Goal: Task Accomplishment & Management: Manage account settings

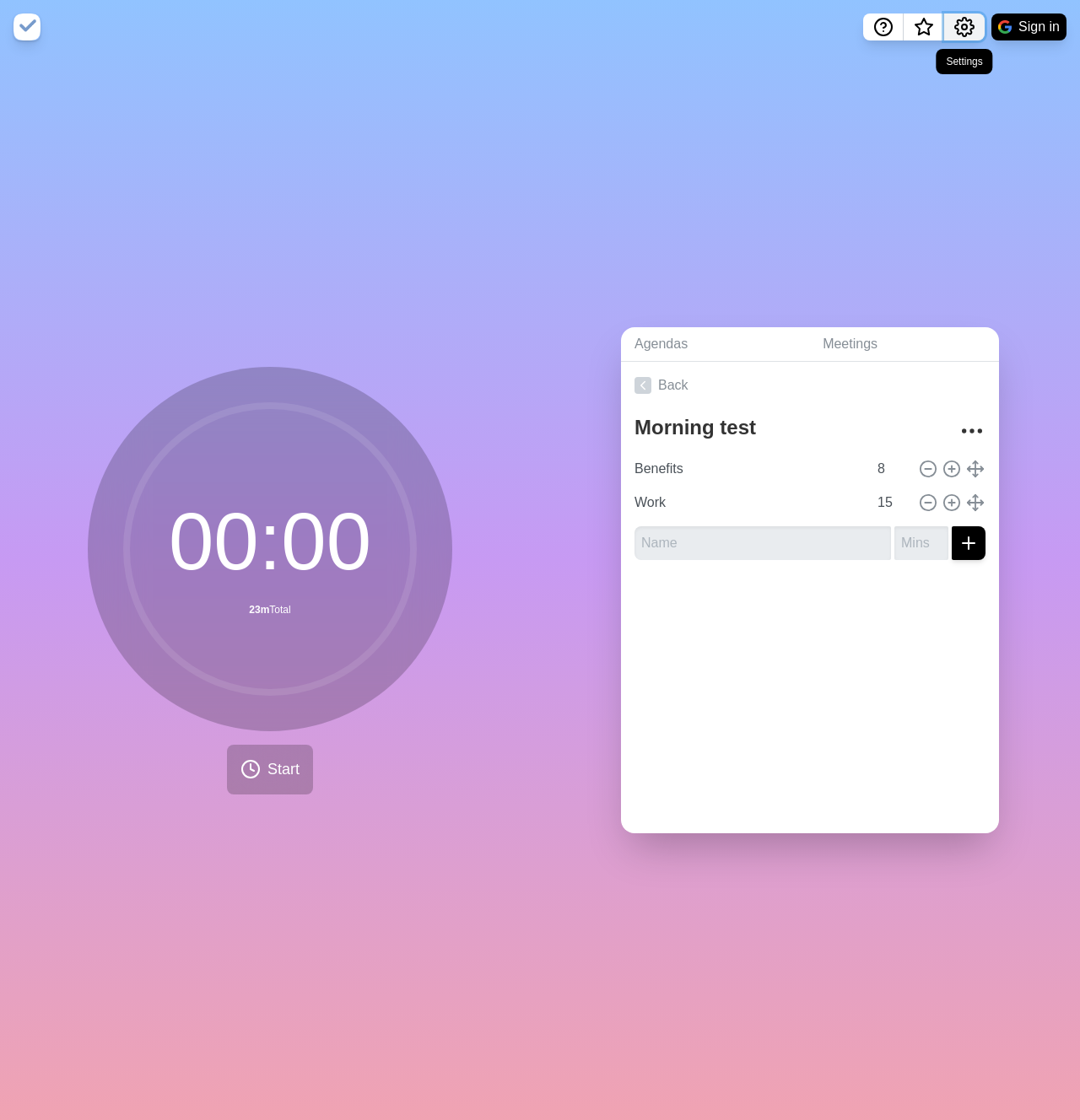
click at [963, 29] on circle "Settings" at bounding box center [965, 27] width 5 height 5
click at [1020, 32] on button "Sign in" at bounding box center [1029, 27] width 75 height 27
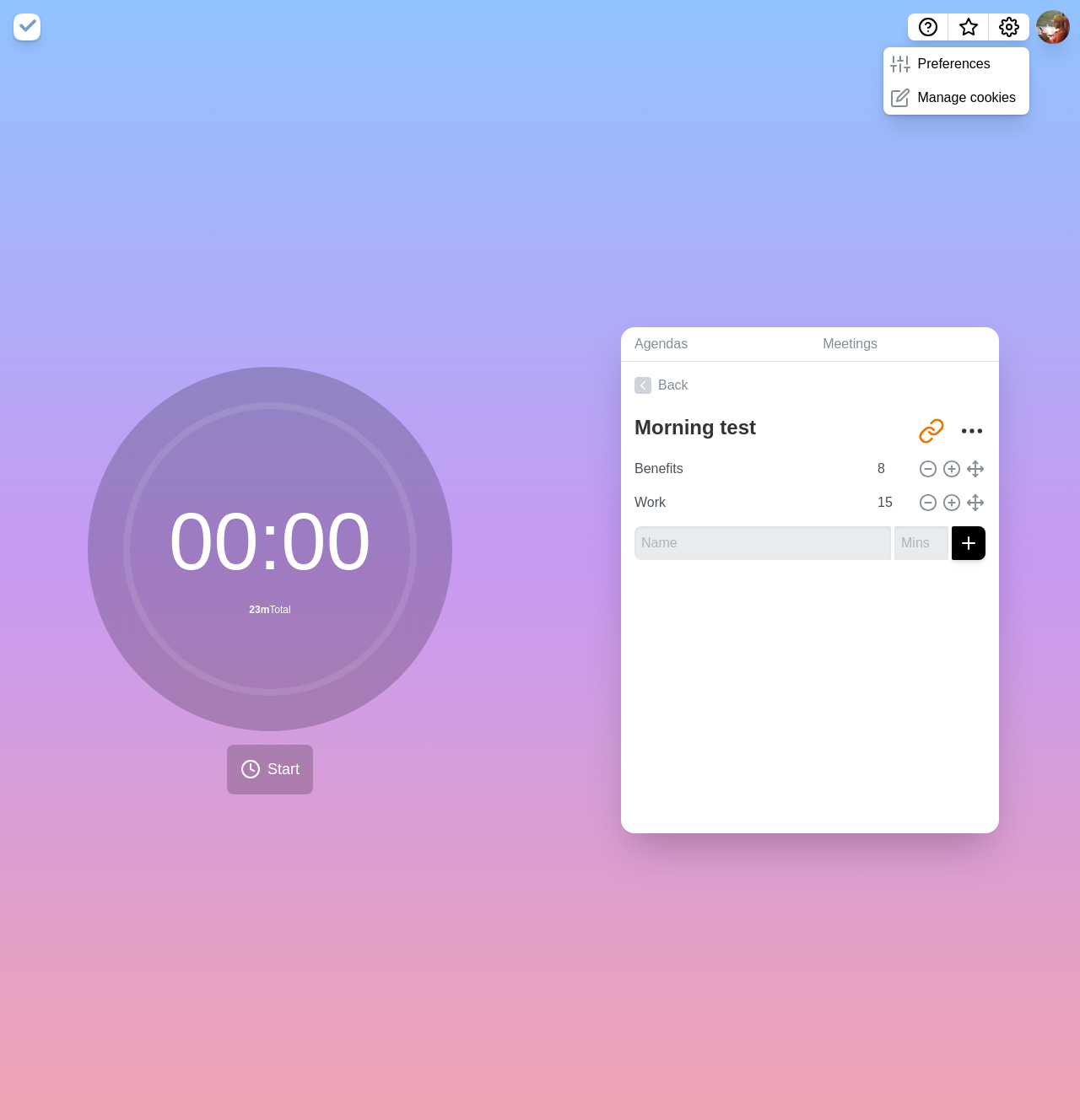
click at [840, 155] on div "Agendas Meetings Back Morning test http://timeblocks.co/-O_YBgpApb4KM8dlG5jT Be…" at bounding box center [810, 586] width 540 height 1066
click at [1004, 28] on icon "Settings" at bounding box center [1009, 27] width 20 height 20
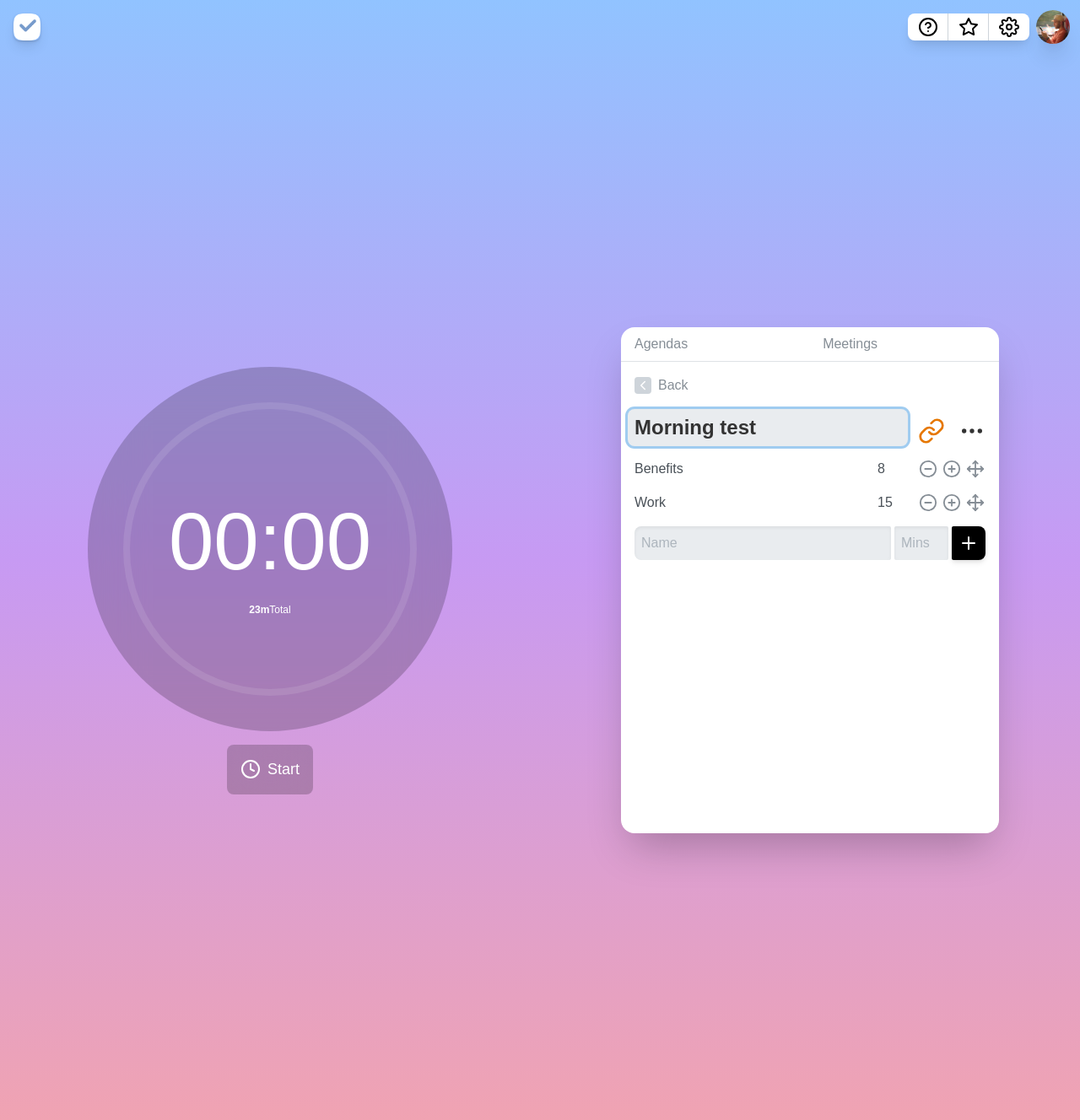
drag, startPoint x: 763, startPoint y: 427, endPoint x: 517, endPoint y: 427, distance: 246.0
click at [517, 426] on div "00 : 00 23m Total Start Agendas Meetings Back Morning test http://timeblocks.co…" at bounding box center [540, 586] width 1080 height 1066
type textarea "Afternoon tasks"
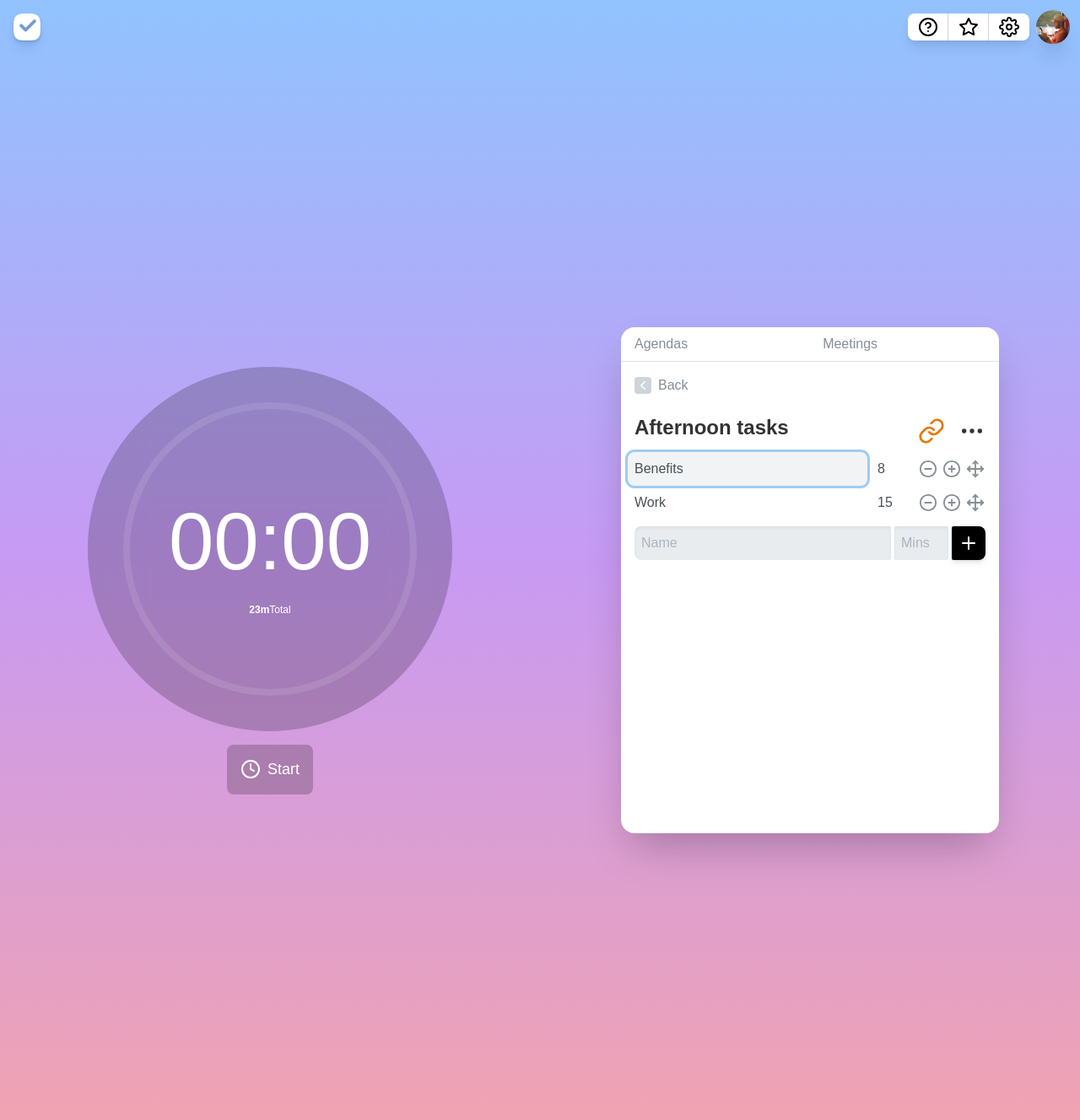
click at [665, 475] on input "Benefits" at bounding box center [747, 470] width 240 height 34
click at [961, 419] on icon "More" at bounding box center [972, 431] width 27 height 27
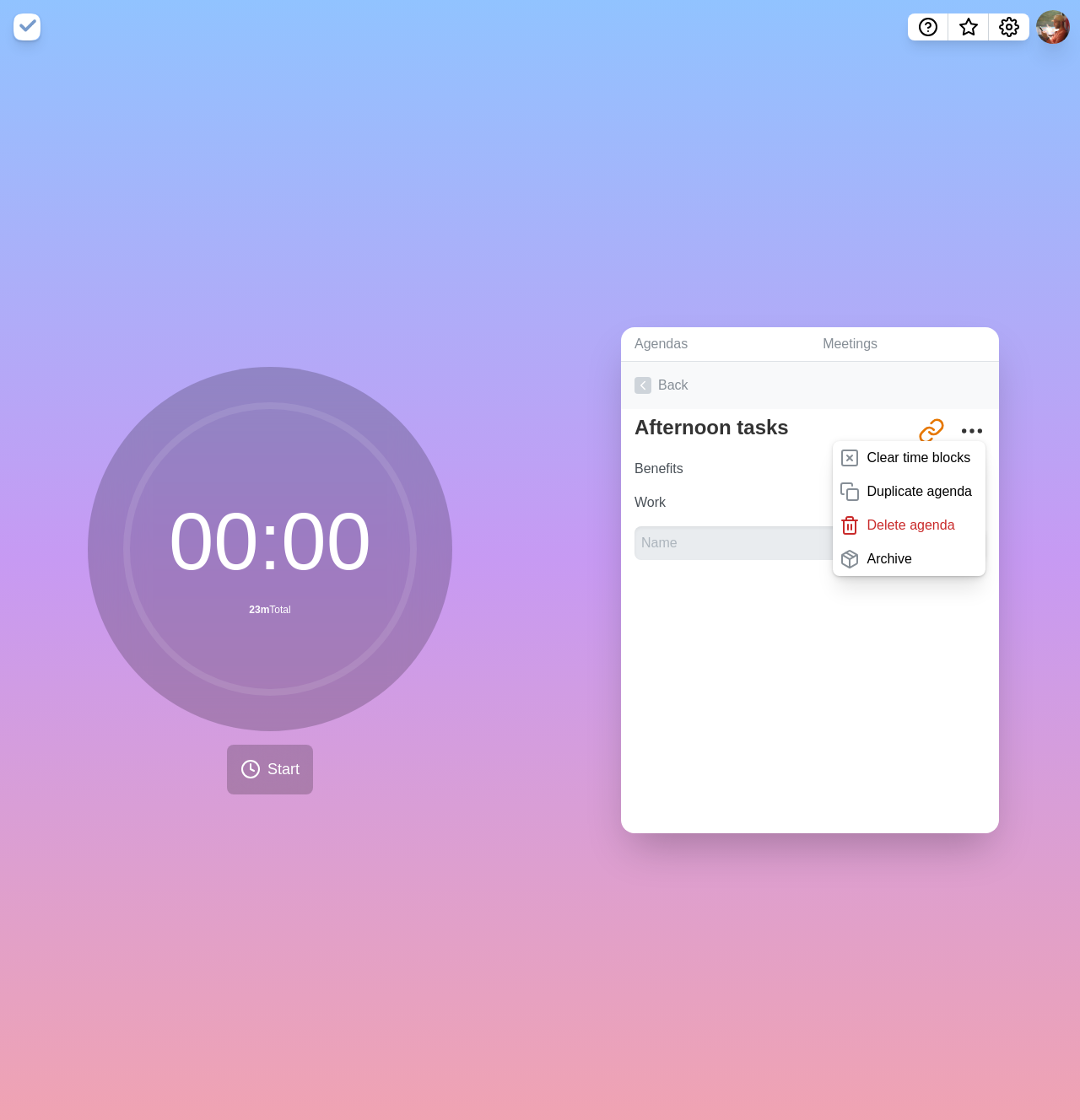
click at [851, 397] on link "Back" at bounding box center [809, 385] width 378 height 47
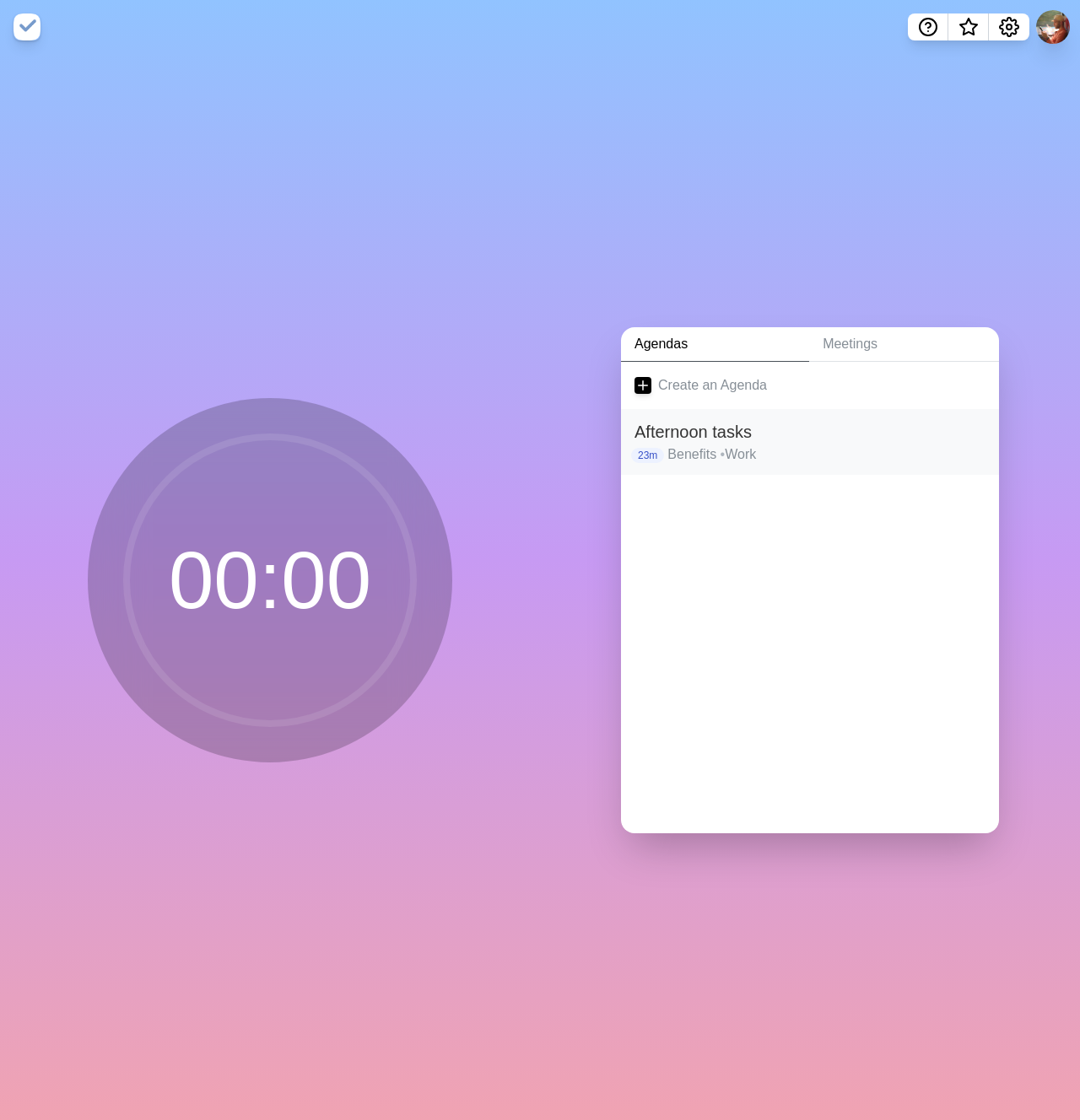
click at [729, 425] on h2 "Afternoon tasks" at bounding box center [809, 432] width 351 height 26
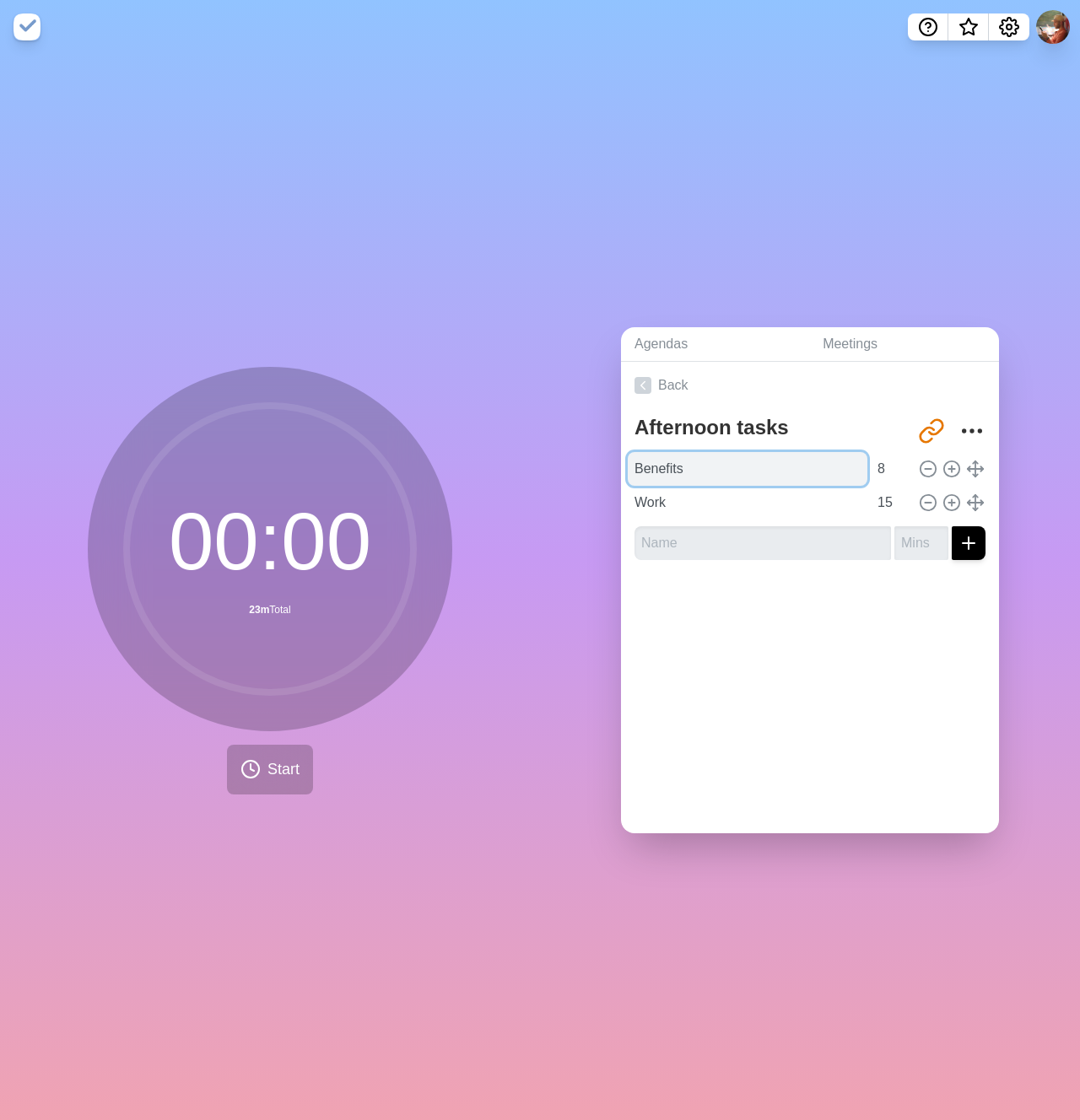
click at [683, 475] on input "Benefits" at bounding box center [747, 470] width 240 height 34
type input "Python 101"
type input "25"
type input "break"
type input "5"
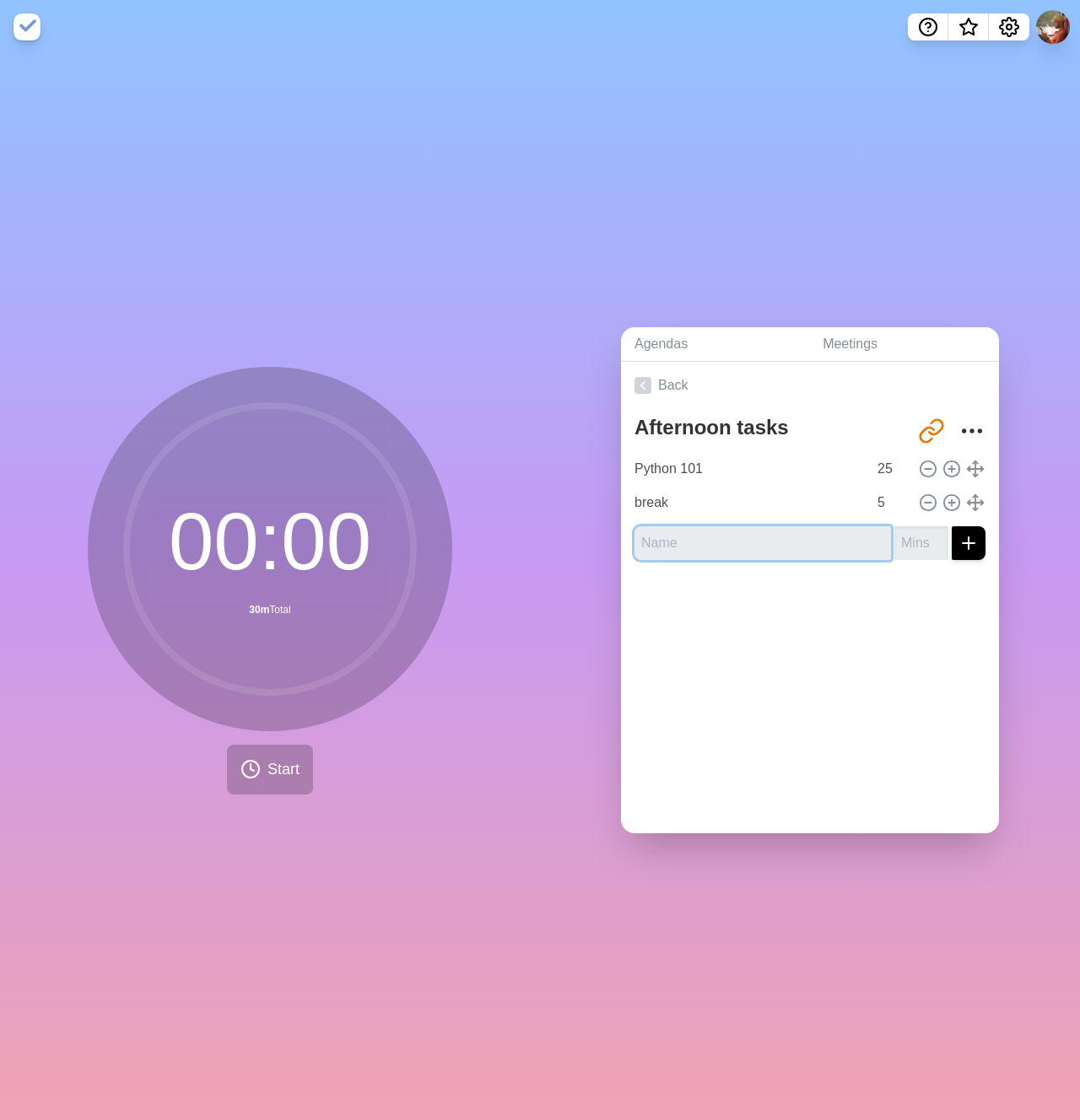
click at [651, 543] on input "text" at bounding box center [762, 544] width 256 height 34
type input "W"
type input "Regenerate two slices"
type input "15"
click at [819, 602] on div at bounding box center [809, 607] width 378 height 67
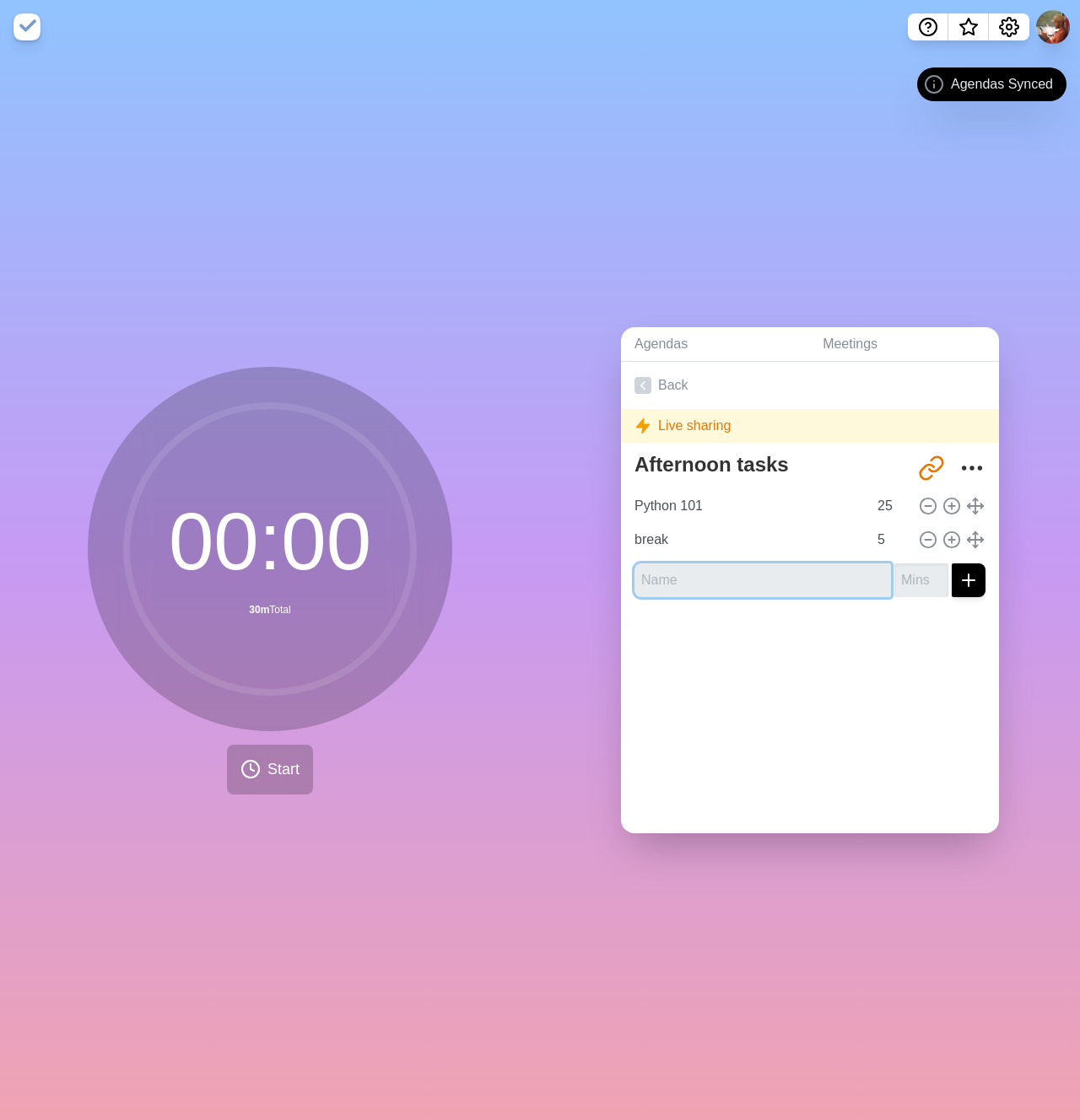
click at [751, 579] on input "text" at bounding box center [762, 580] width 256 height 34
type input "Run two slices"
type input "15"
click at [952, 563] on button "submit" at bounding box center [969, 580] width 34 height 34
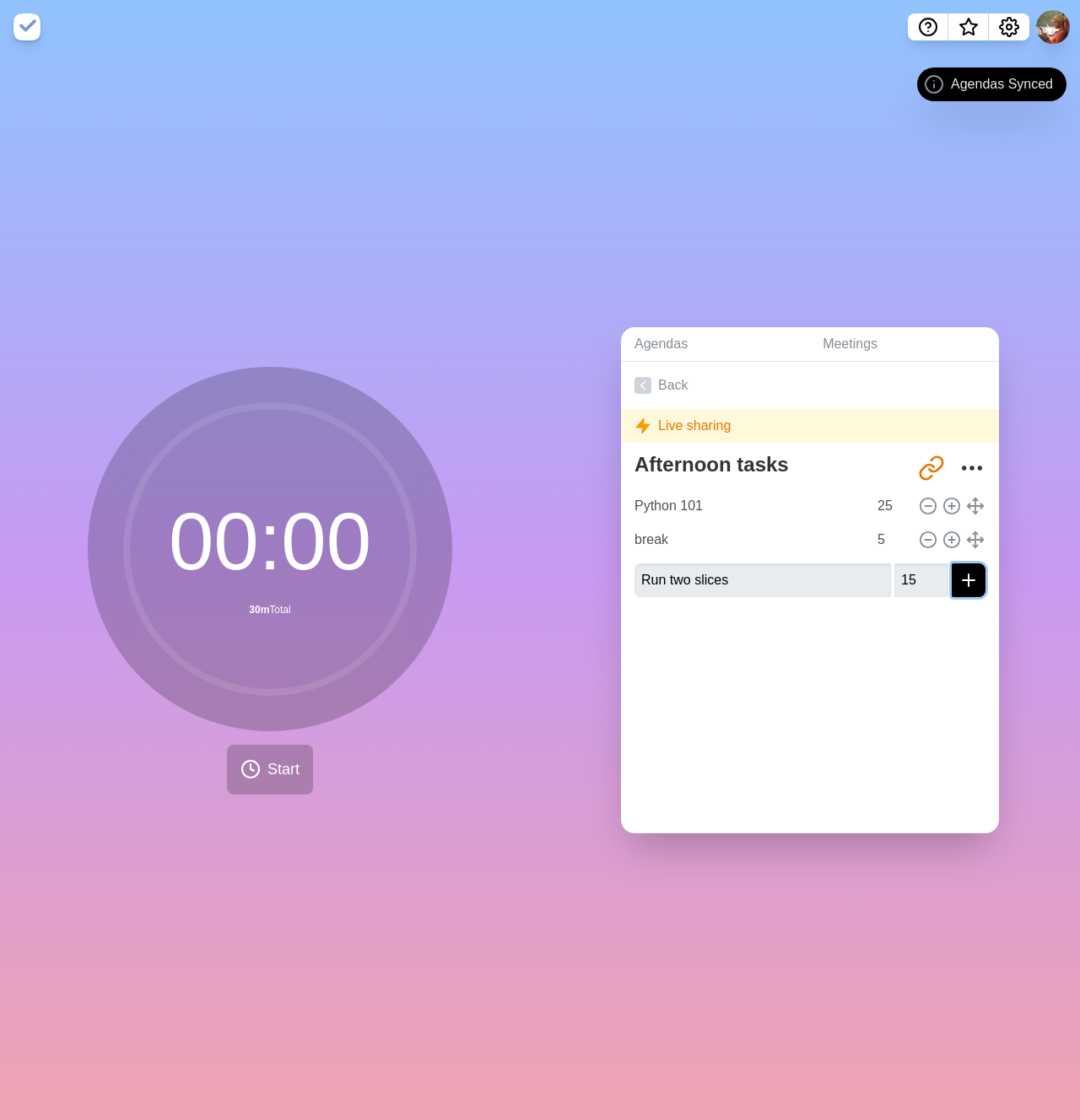
click at [952, 563] on button "submit" at bounding box center [969, 580] width 34 height 34
click at [952, 573] on button "submit" at bounding box center [969, 580] width 34 height 34
click at [821, 660] on div at bounding box center [809, 645] width 378 height 67
click at [721, 546] on input "break" at bounding box center [747, 540] width 240 height 34
click at [721, 575] on input "Run two slices" at bounding box center [762, 580] width 256 height 34
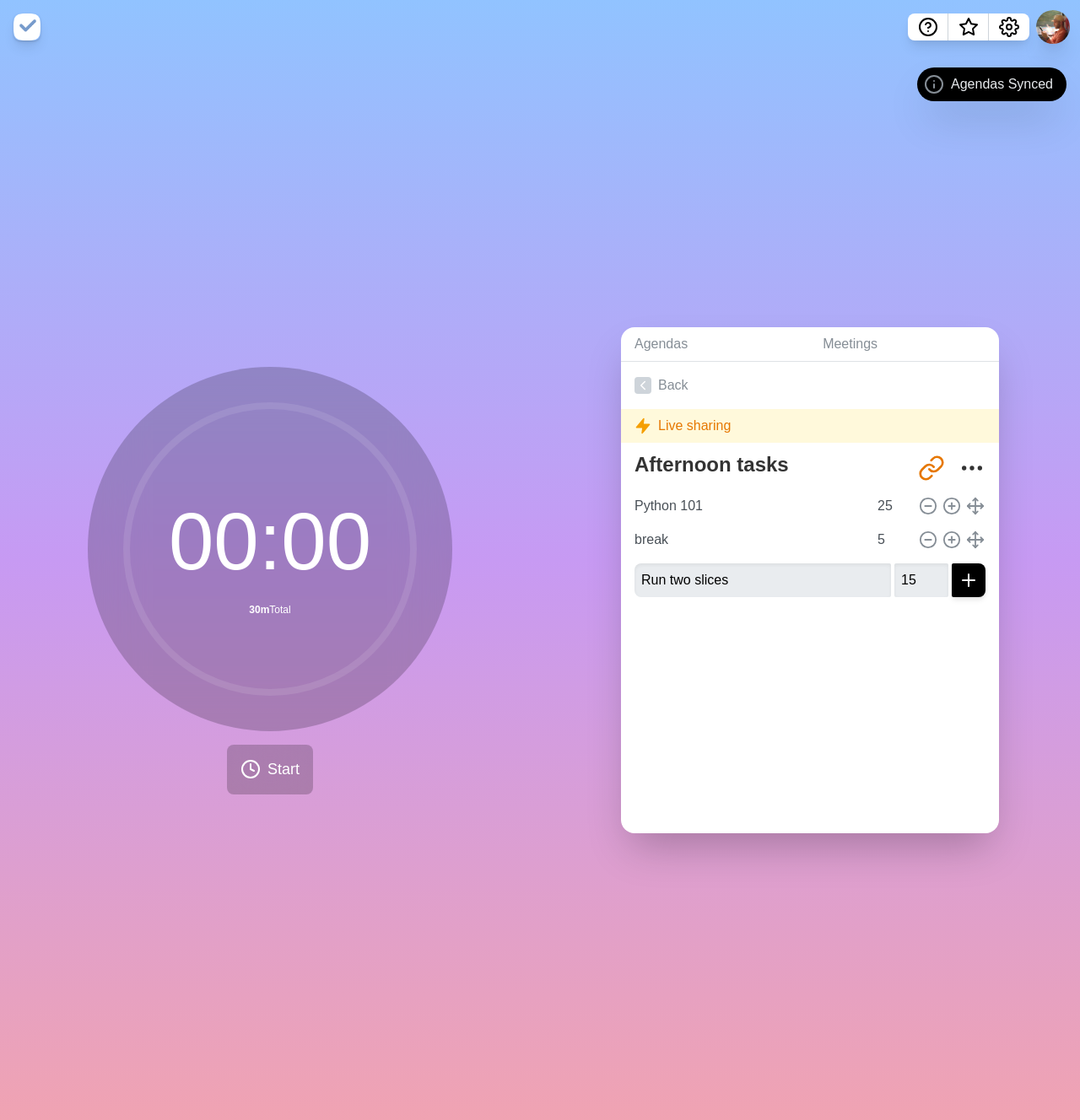
click at [811, 634] on div at bounding box center [809, 645] width 378 height 67
click at [678, 499] on input "Python 101" at bounding box center [747, 506] width 240 height 34
click at [725, 507] on input "Python 101" at bounding box center [747, 506] width 240 height 34
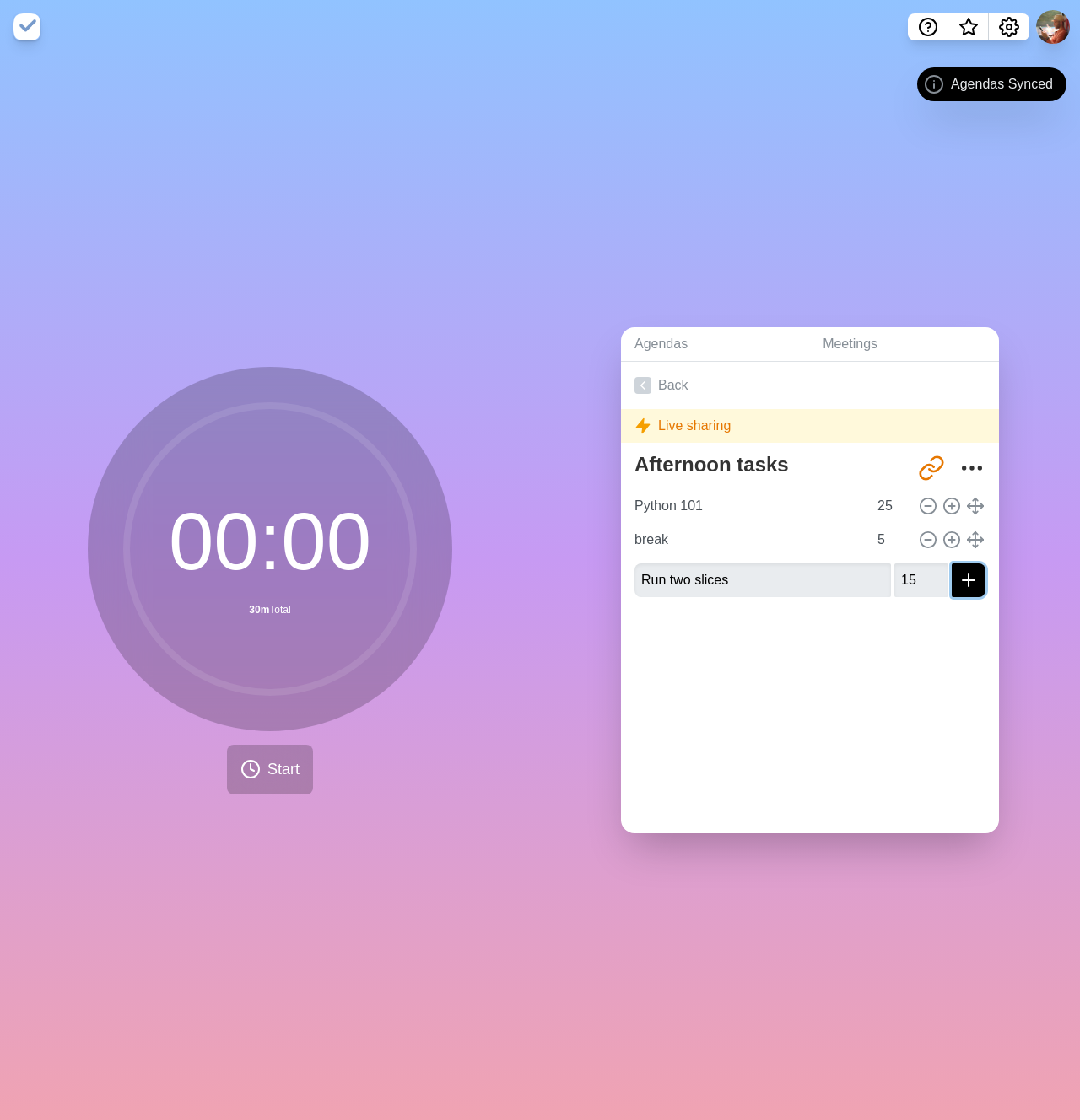
click at [969, 575] on line "submit" at bounding box center [969, 580] width 0 height 12
click at [959, 582] on icon "submit" at bounding box center [969, 580] width 20 height 20
click at [910, 633] on div at bounding box center [809, 645] width 378 height 67
click at [639, 382] on icon at bounding box center [643, 386] width 17 height 17
click at [655, 425] on div "Live sharing" at bounding box center [809, 426] width 378 height 34
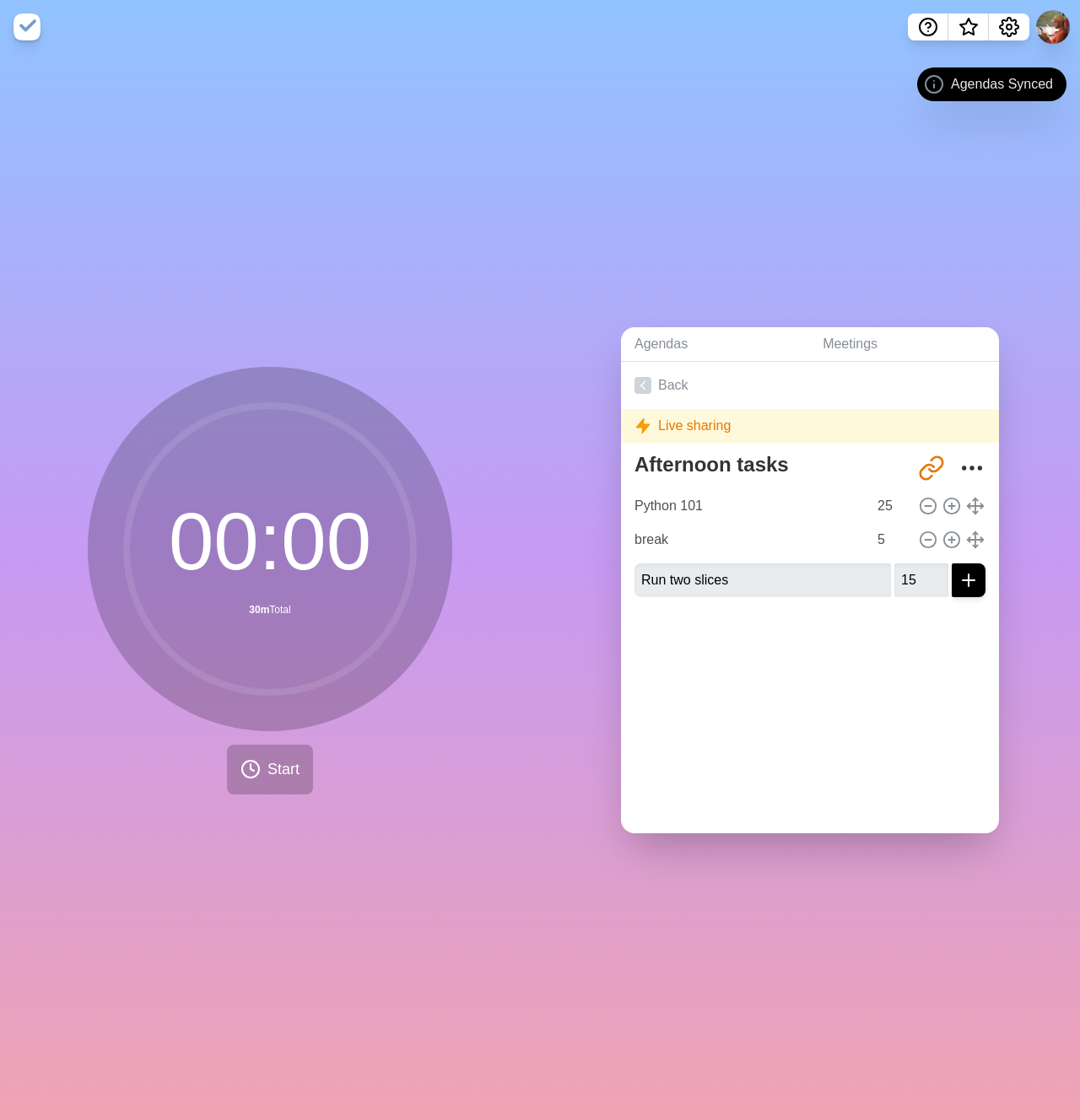
click at [968, 90] on span "Agendas Synced" at bounding box center [1002, 85] width 102 height 20
click at [302, 764] on button "Start" at bounding box center [270, 770] width 86 height 50
click at [277, 772] on span "Start" at bounding box center [283, 769] width 32 height 23
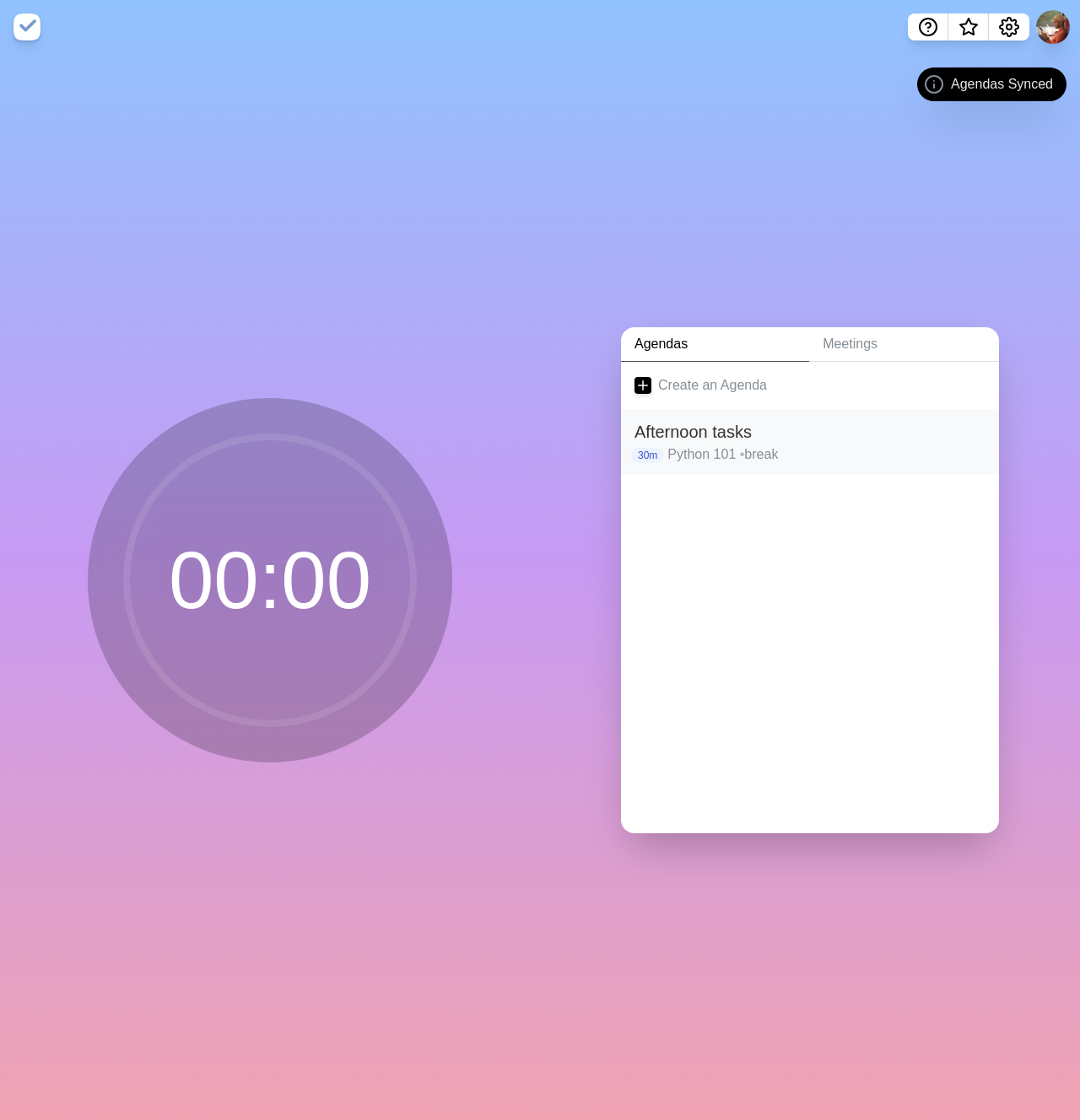
click at [692, 427] on h2 "Afternoon tasks" at bounding box center [809, 432] width 351 height 26
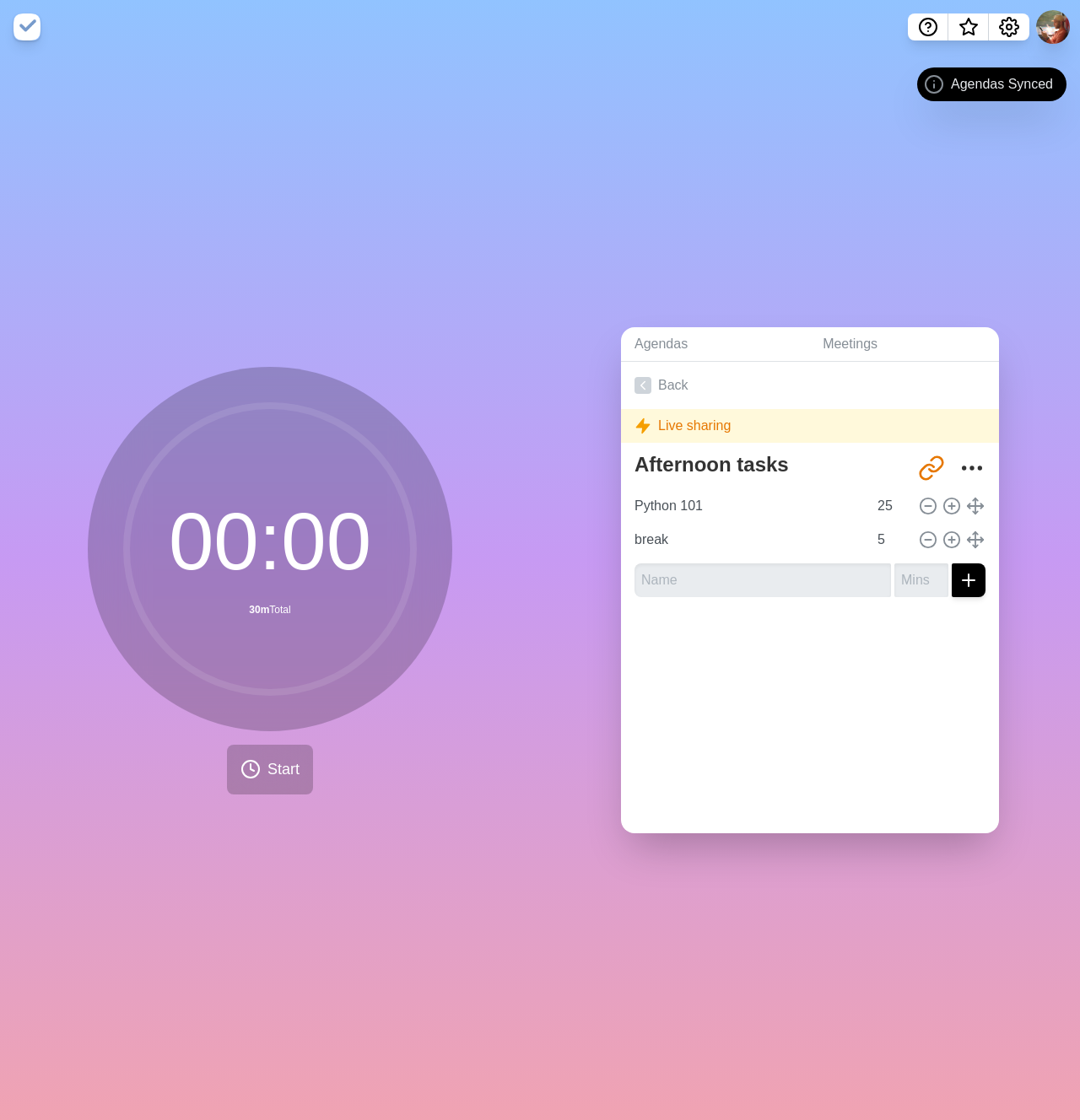
click at [681, 592] on div "Afternoon tasks http://timeblocks.co/-O_YBgpApb4KM8dlG5jT Python 101 25 break 5" at bounding box center [809, 528] width 378 height 165
click at [681, 580] on input "text" at bounding box center [762, 580] width 256 height 34
type input "Work"
click at [959, 577] on icon "submit" at bounding box center [969, 580] width 20 height 20
type input "15"
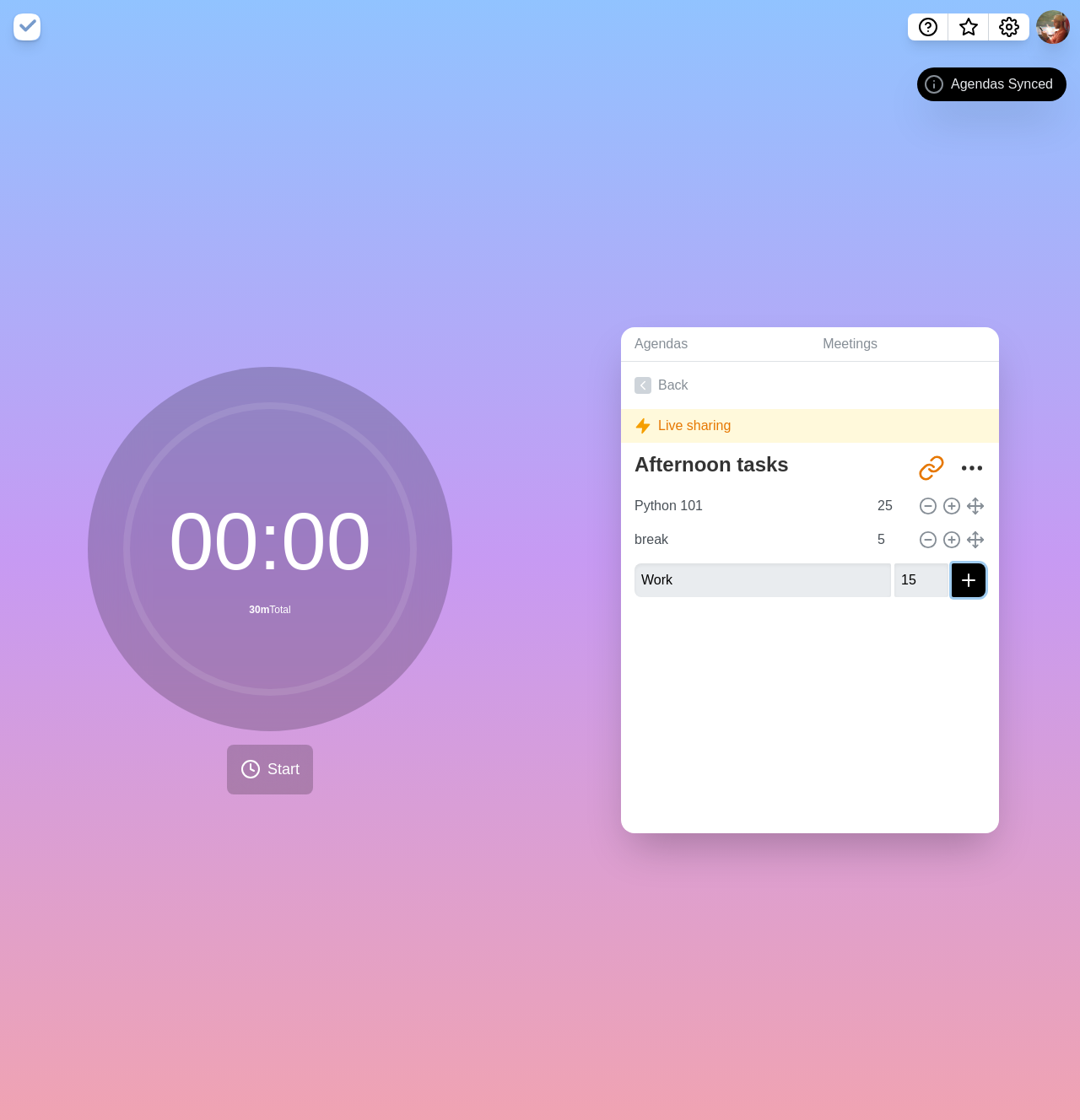
click at [959, 582] on icon "submit" at bounding box center [969, 580] width 20 height 20
click at [925, 646] on div at bounding box center [809, 645] width 378 height 67
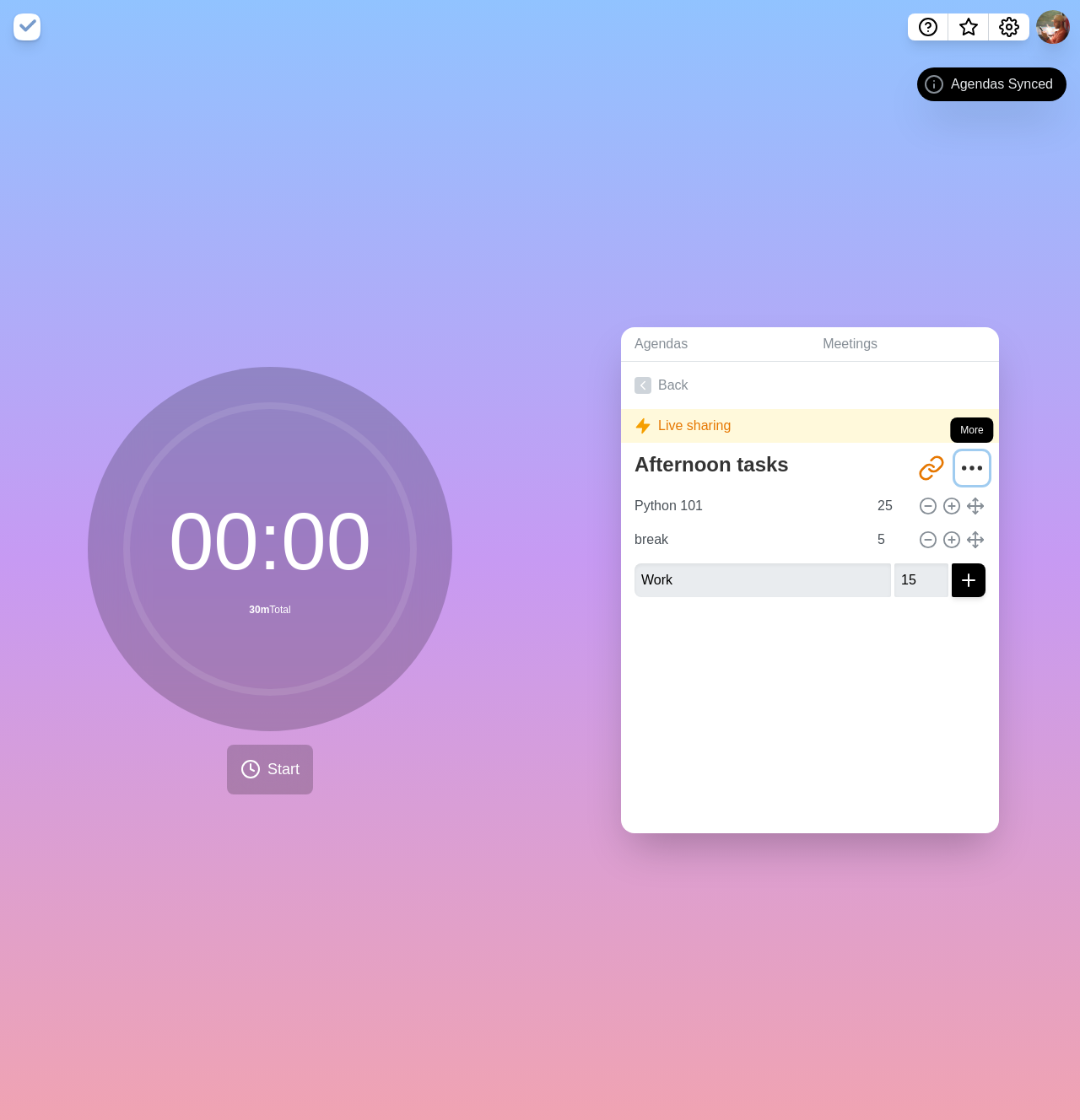
click at [959, 458] on icon "More" at bounding box center [972, 469] width 27 height 27
click at [959, 465] on icon "More" at bounding box center [972, 469] width 27 height 27
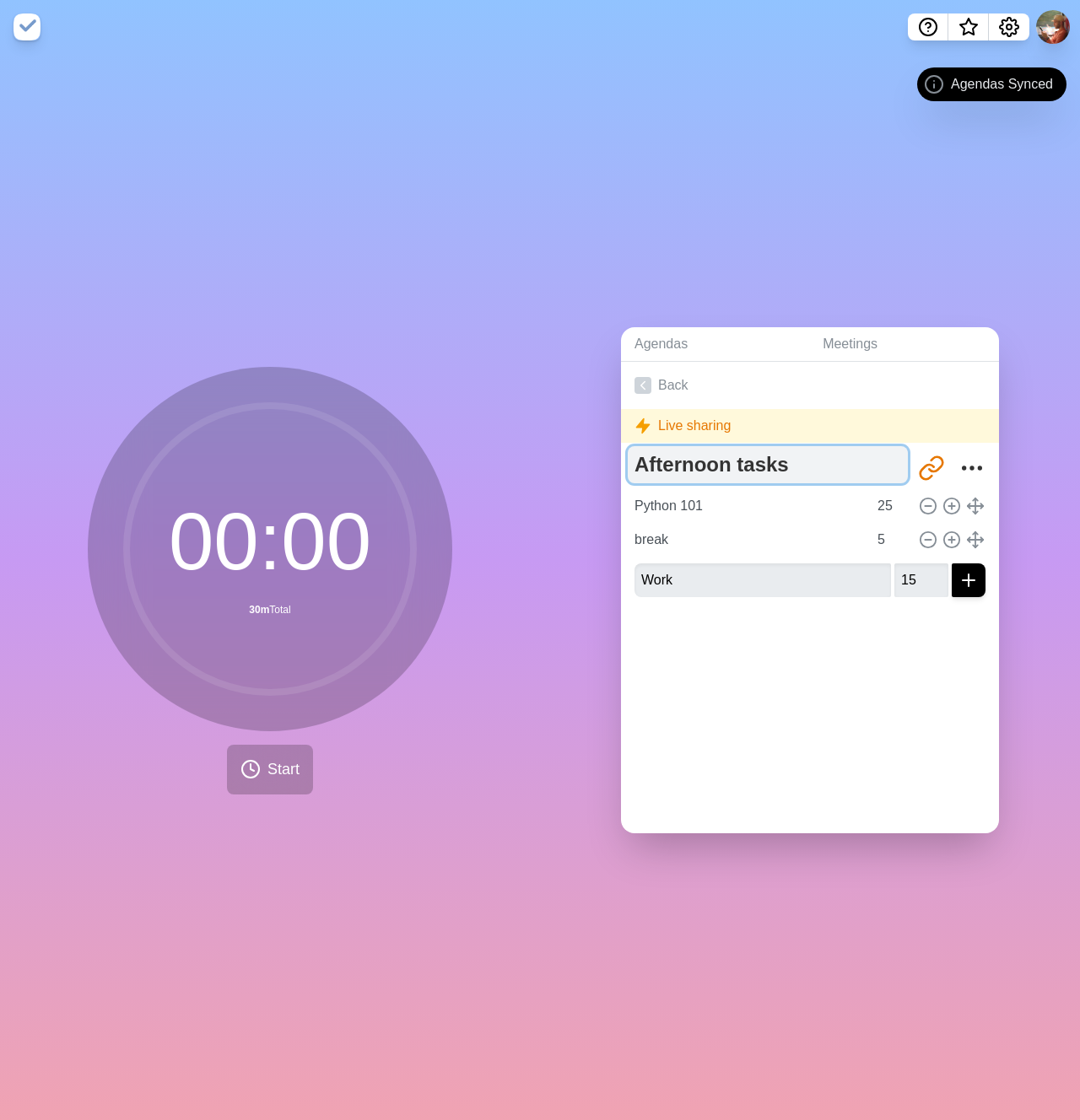
click at [781, 476] on textarea "Afternoon tasks" at bounding box center [768, 464] width 280 height 37
click at [790, 779] on div "Back Live sharing Afternoon tasks http://timeblocks.co/-O_YBgpApb4KM8dlG5jT Pyt…" at bounding box center [809, 598] width 378 height 471
click at [768, 595] on div "Afternoon tasks http://timeblocks.co/-O_YBgpApb4KM8dlG5jT Python 101 25 break 5…" at bounding box center [809, 528] width 378 height 165
click at [686, 557] on form "Work 15" at bounding box center [809, 576] width 351 height 40
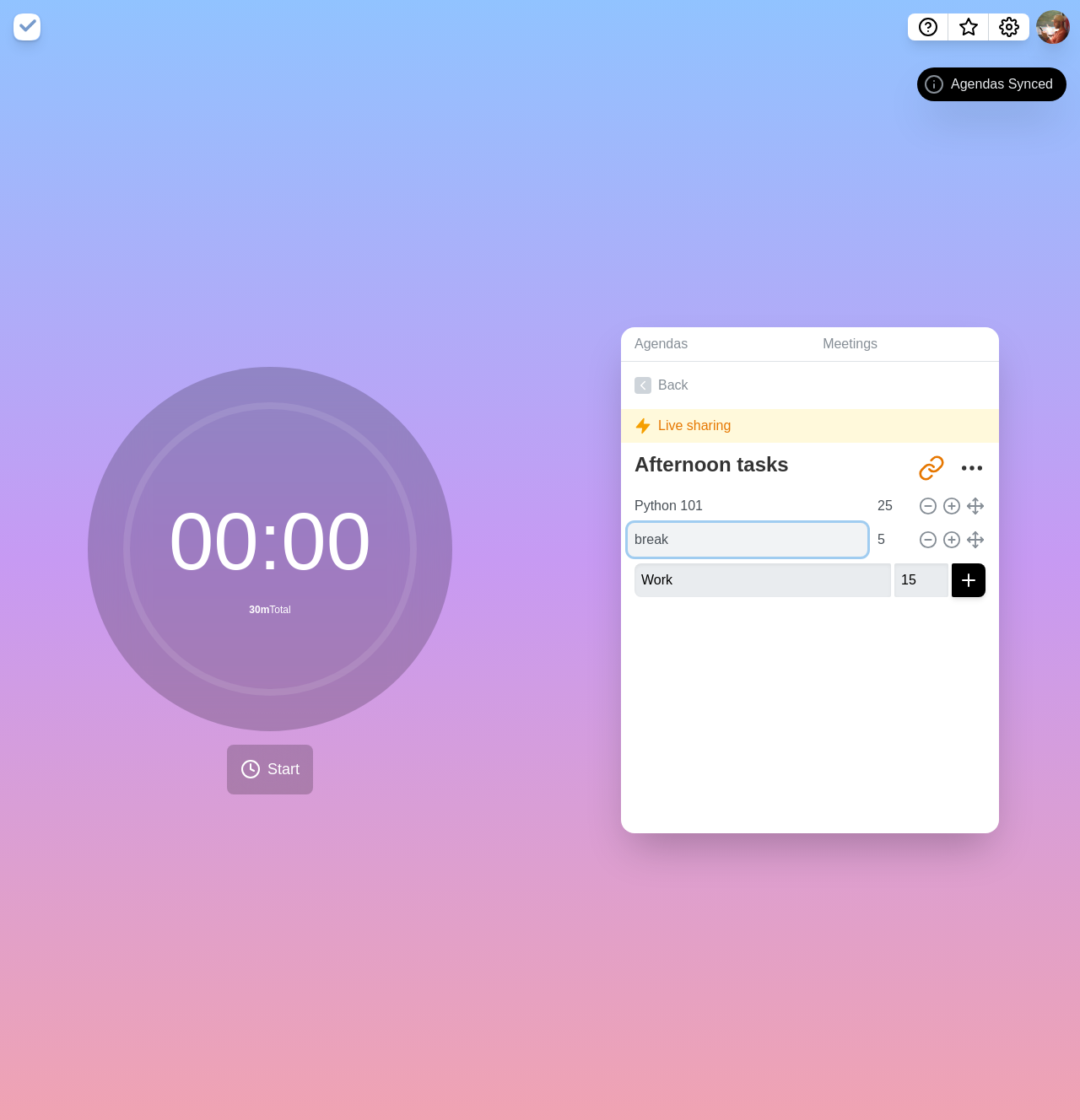
click at [685, 539] on input "break" at bounding box center [747, 540] width 240 height 34
click at [798, 744] on div "Back Live sharing Afternoon tasks http://timeblocks.co/-O_YBgpApb4KM8dlG5jT Pyt…" at bounding box center [809, 598] width 378 height 471
click at [439, 723] on div "00 : 00 30m Total" at bounding box center [270, 549] width 365 height 365
click at [377, 744] on div "00 : 00 30m Total Start" at bounding box center [270, 580] width 365 height 428
click at [284, 749] on button "Start" at bounding box center [270, 770] width 86 height 50
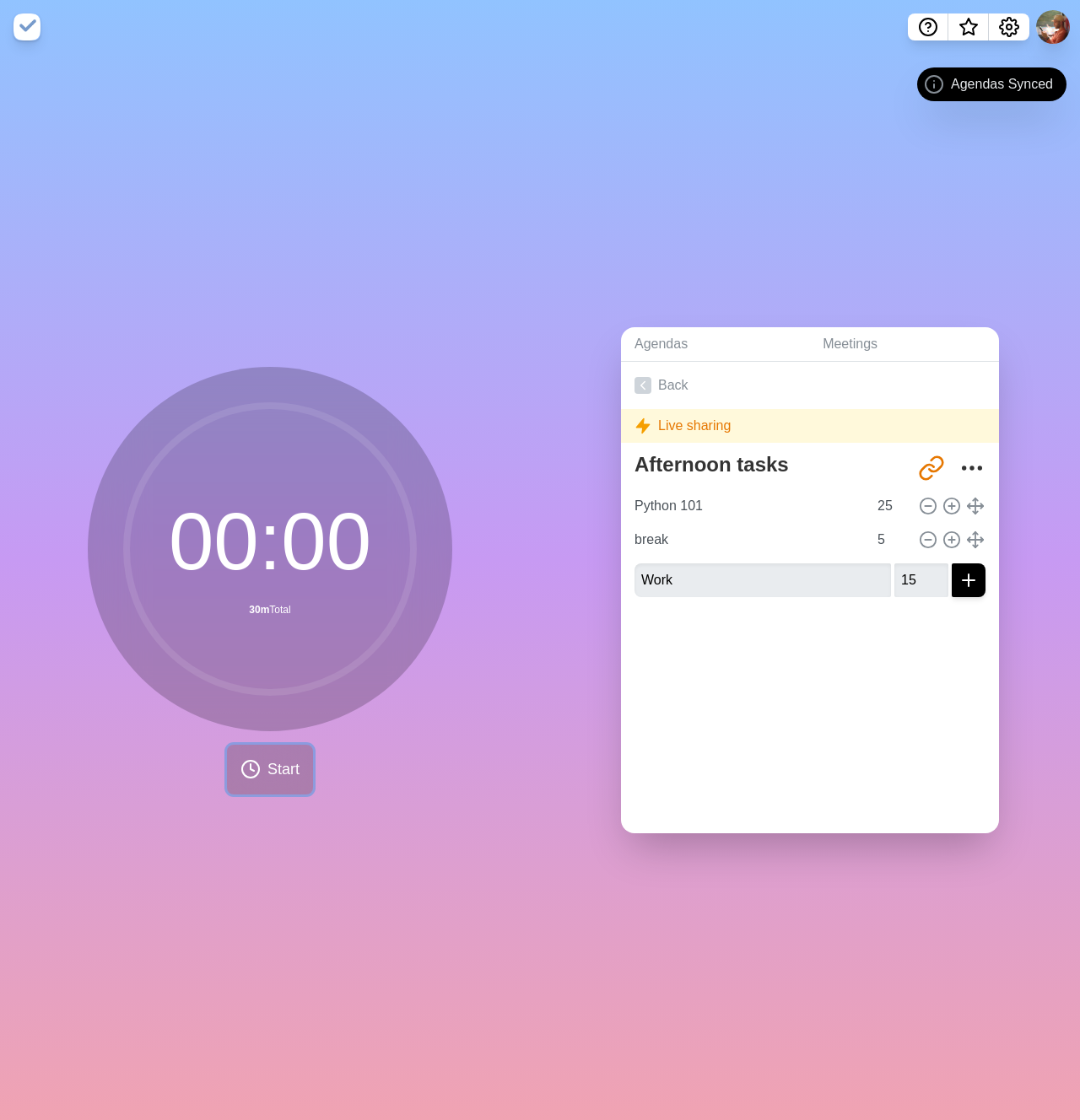
click at [284, 749] on button "Start" at bounding box center [270, 770] width 86 height 50
click at [34, 29] on img at bounding box center [27, 27] width 27 height 27
click at [289, 766] on span "Start" at bounding box center [283, 769] width 32 height 23
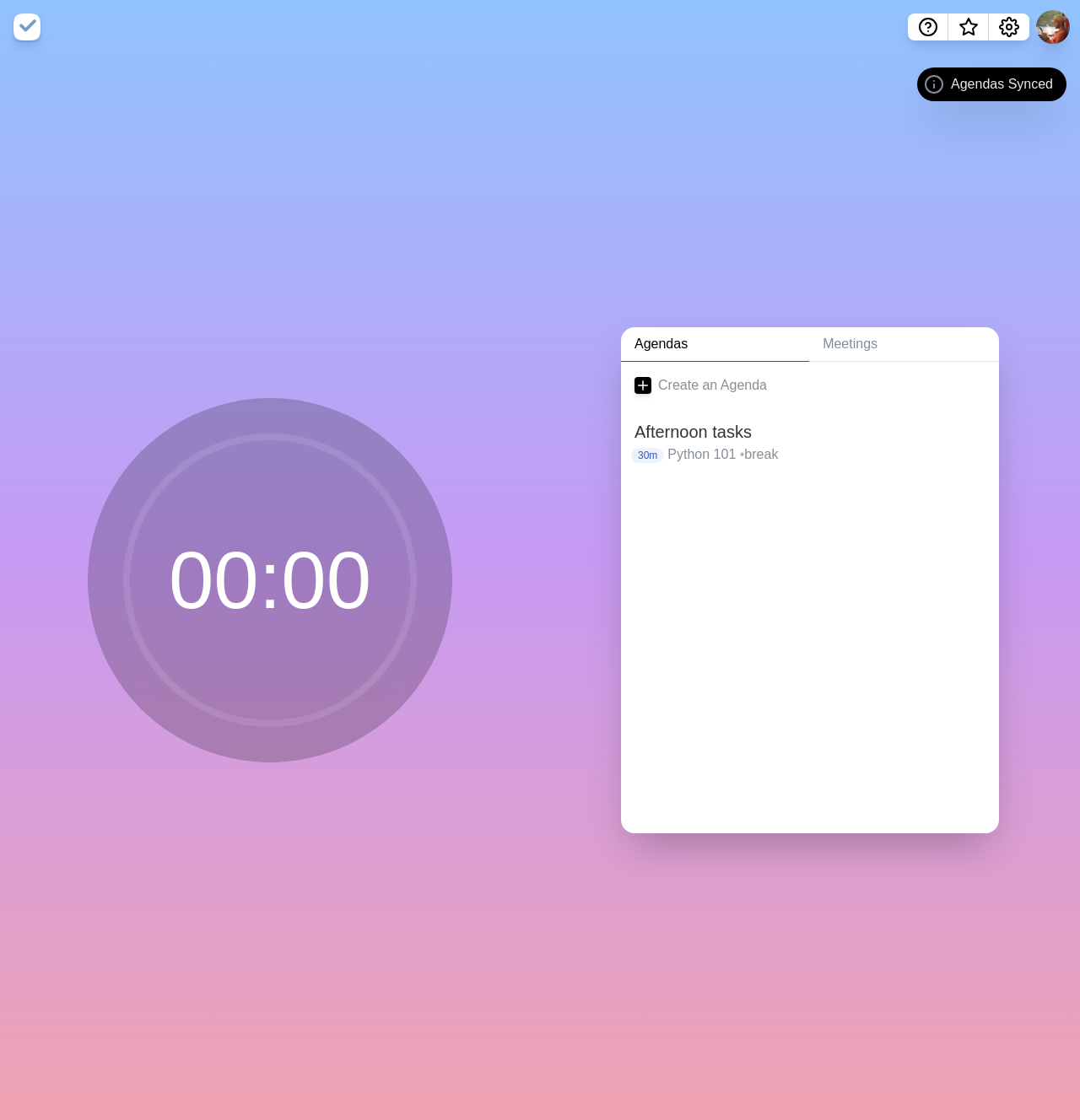
click at [348, 635] on circle at bounding box center [270, 580] width 287 height 287
click at [694, 428] on h2 "Afternoon tasks" at bounding box center [809, 432] width 351 height 26
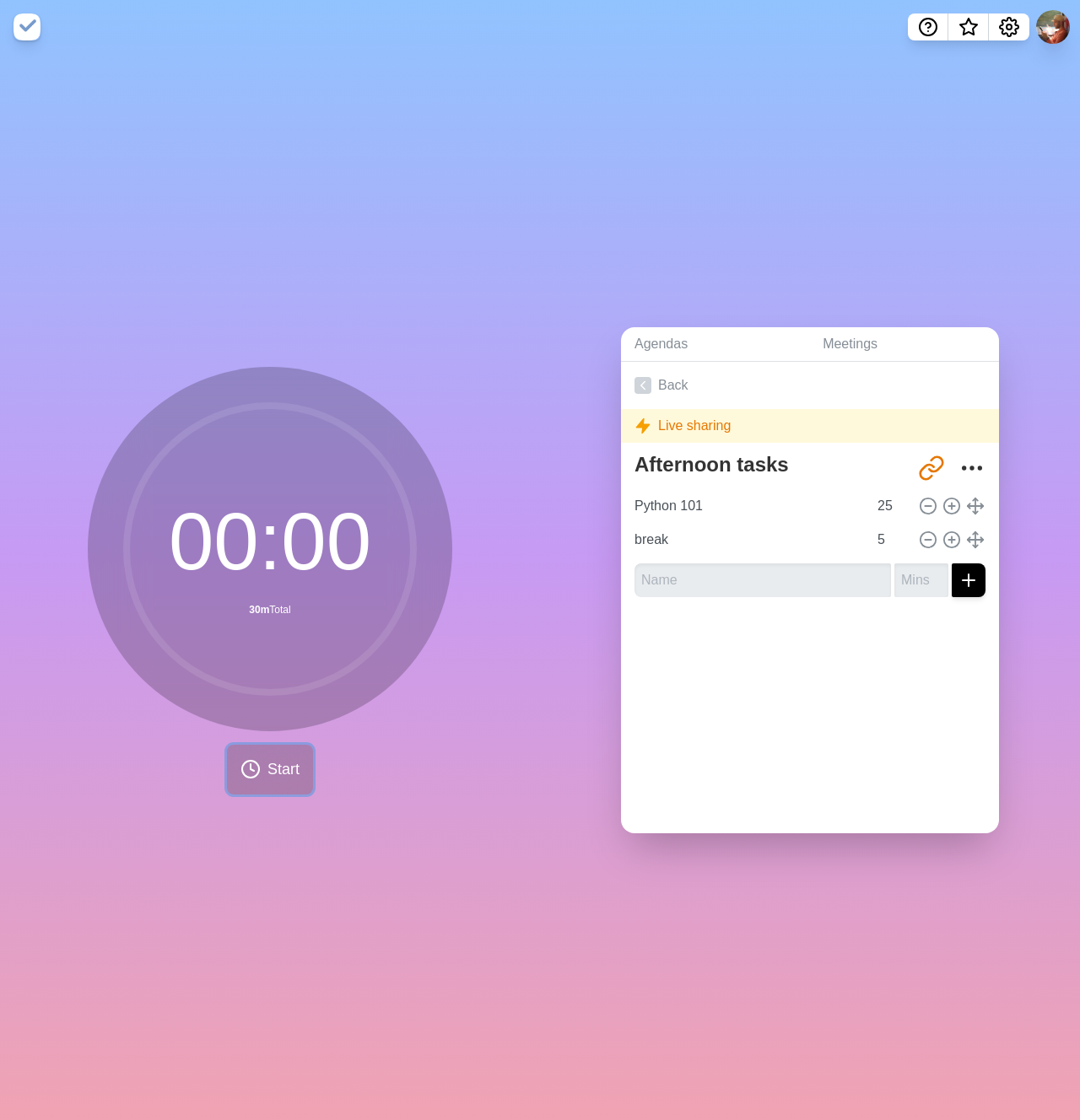
click at [284, 777] on button "Start" at bounding box center [270, 770] width 86 height 50
click at [283, 769] on span "Start" at bounding box center [283, 769] width 32 height 23
click at [771, 489] on input "Python 101" at bounding box center [747, 506] width 240 height 34
click at [269, 641] on circle at bounding box center [270, 549] width 287 height 287
click at [270, 758] on span "Start" at bounding box center [283, 769] width 32 height 23
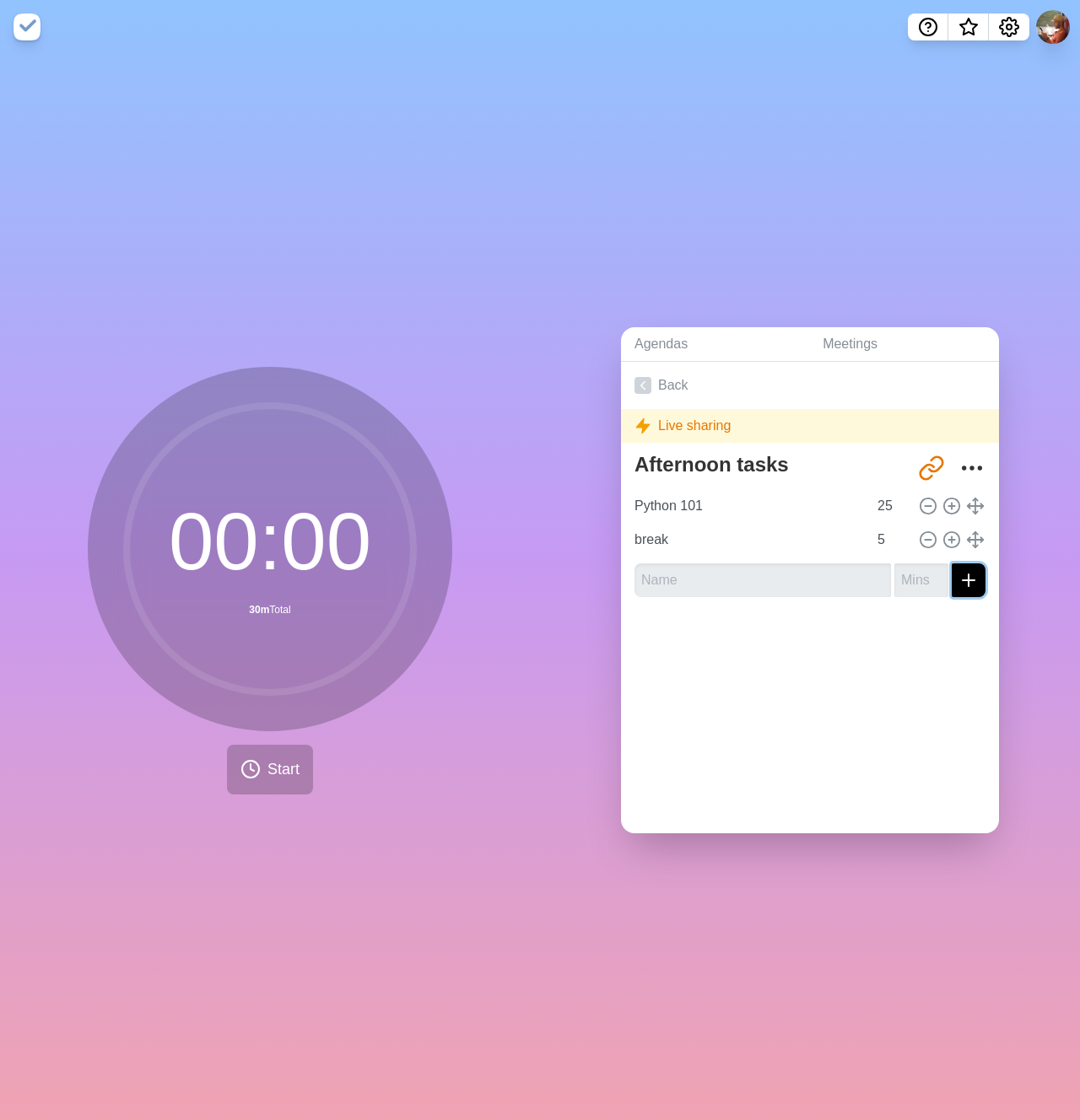
click at [960, 589] on button "submit" at bounding box center [969, 580] width 34 height 34
click at [753, 575] on input "text" at bounding box center [762, 580] width 256 height 34
click at [621, 658] on div at bounding box center [809, 645] width 378 height 67
click at [808, 147] on div "Agendas Meetings Back Live sharing Afternoon tasks http://timeblocks.co/-O_YBgp…" at bounding box center [810, 586] width 540 height 1066
click at [1054, 30] on button at bounding box center [1054, 27] width 36 height 36
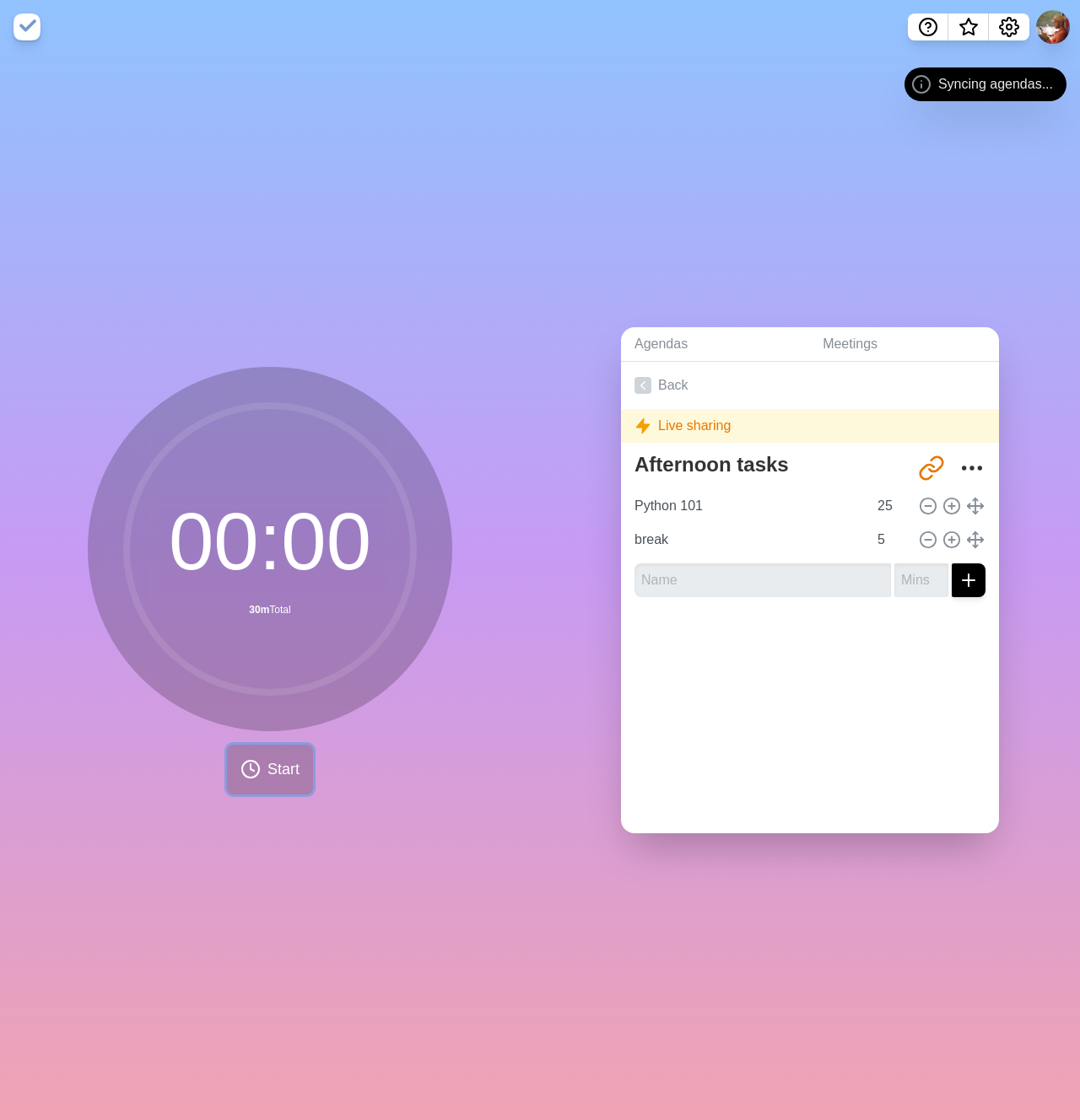
click at [267, 773] on span "Start" at bounding box center [283, 769] width 32 height 23
click at [19, 29] on img at bounding box center [27, 27] width 27 height 27
click at [1052, 32] on button at bounding box center [1054, 27] width 36 height 36
click at [959, 83] on span "Syncing agendas..." at bounding box center [995, 85] width 114 height 20
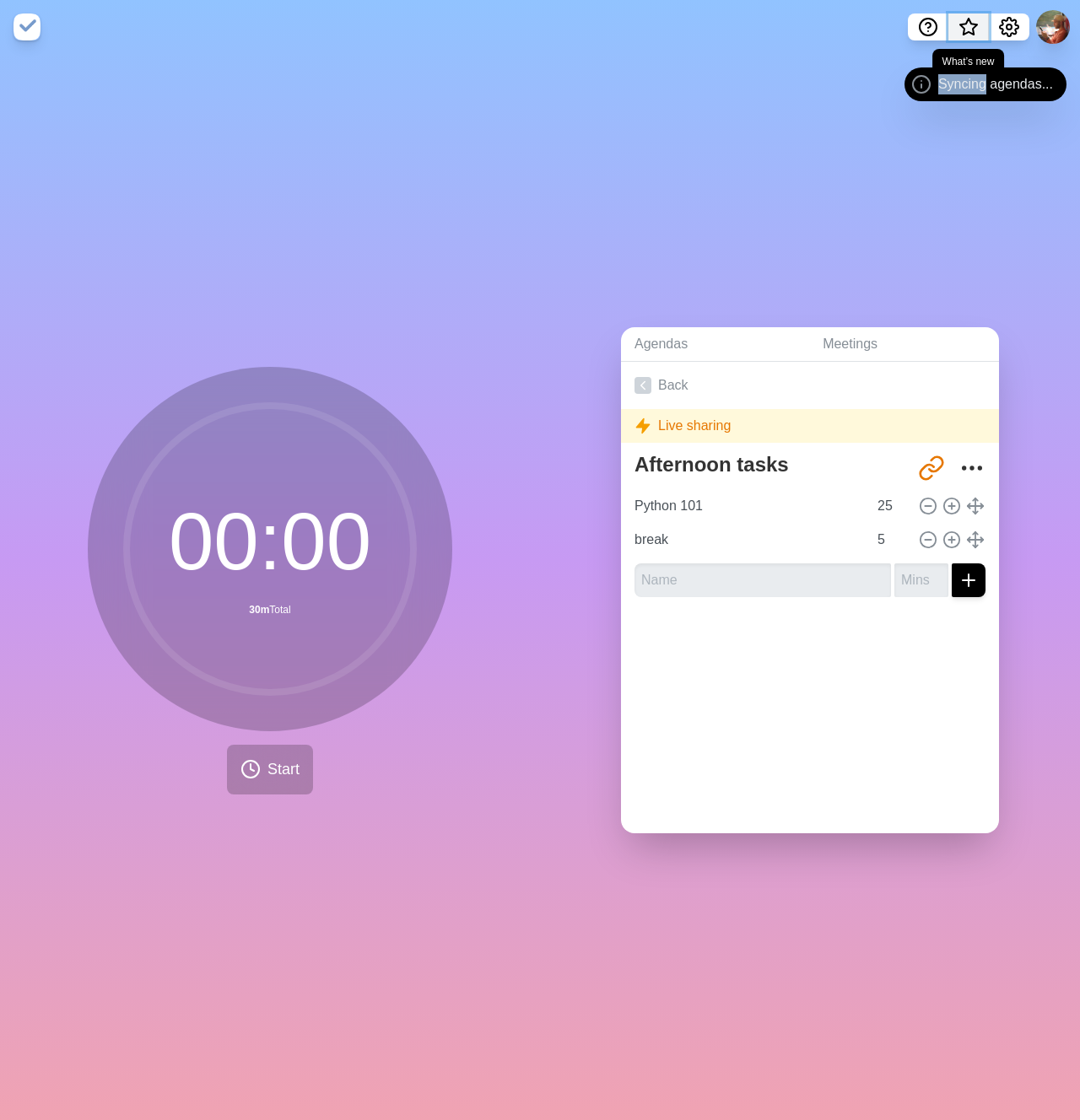
click at [971, 31] on span "What’s new" at bounding box center [969, 28] width 9 height 9
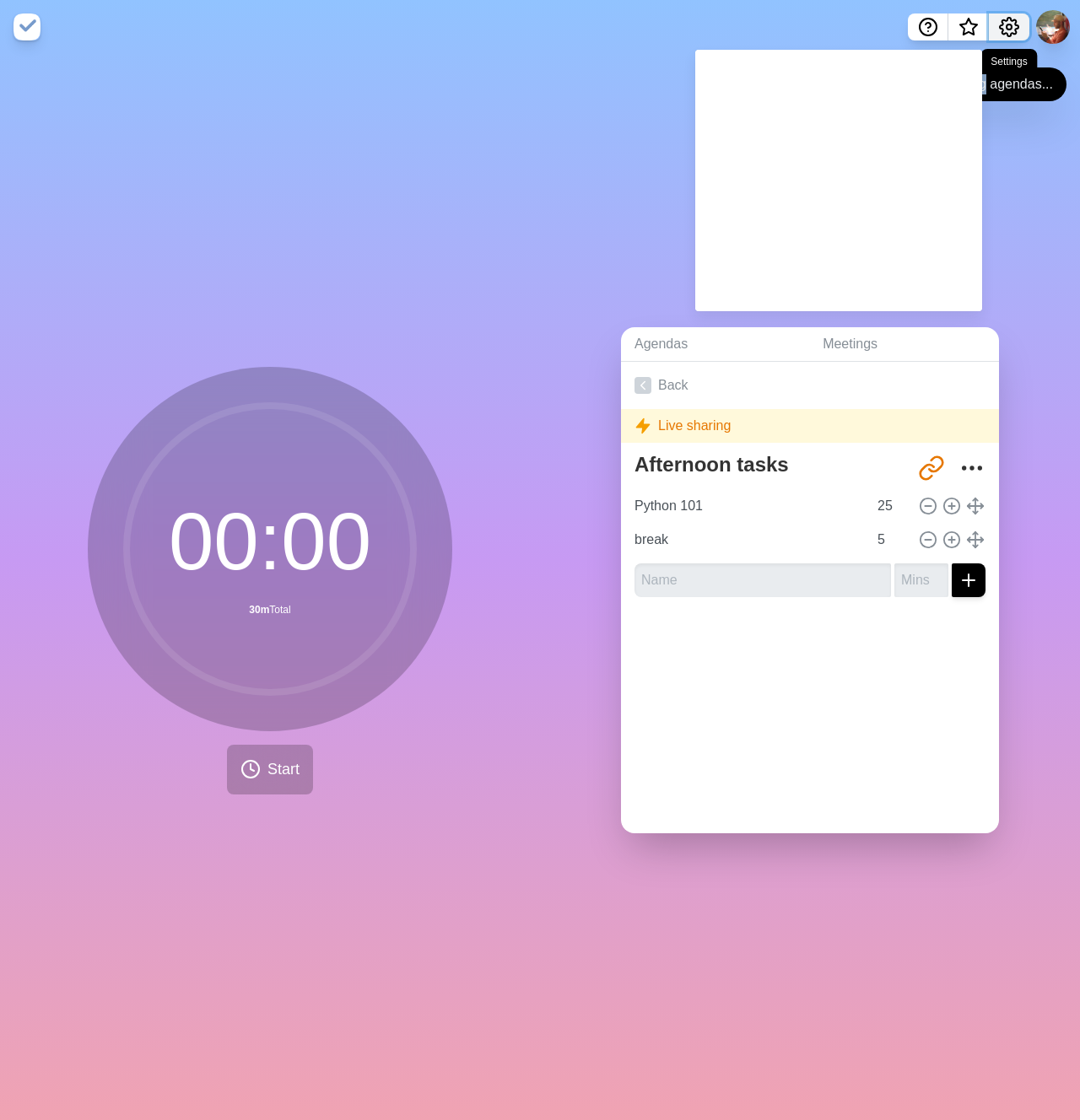
click at [1011, 32] on icon "Settings" at bounding box center [1009, 27] width 20 height 20
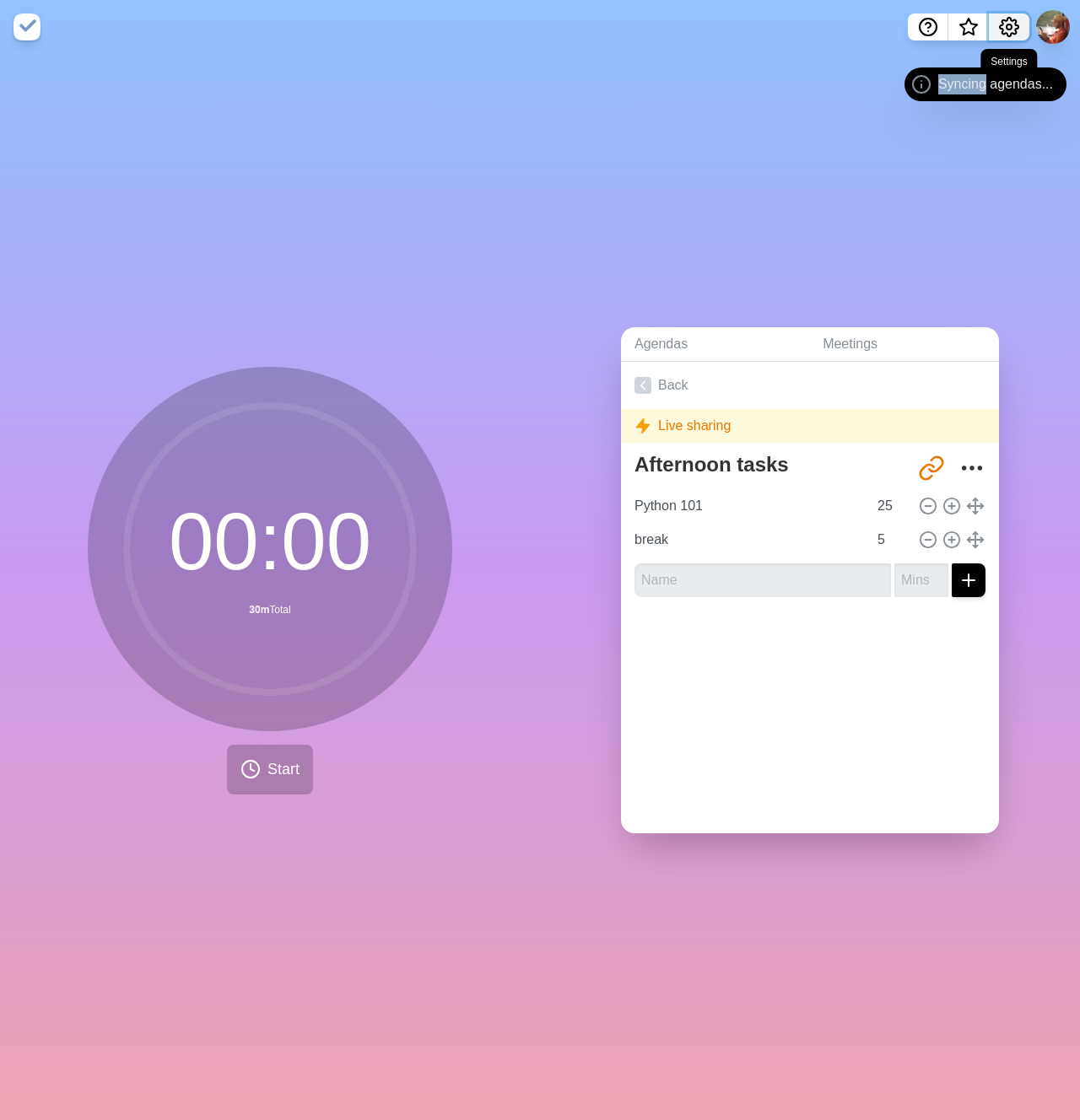
click at [1011, 32] on icon "Settings" at bounding box center [1009, 27] width 20 height 20
click at [962, 32] on span "What’s new" at bounding box center [969, 32] width 27 height 36
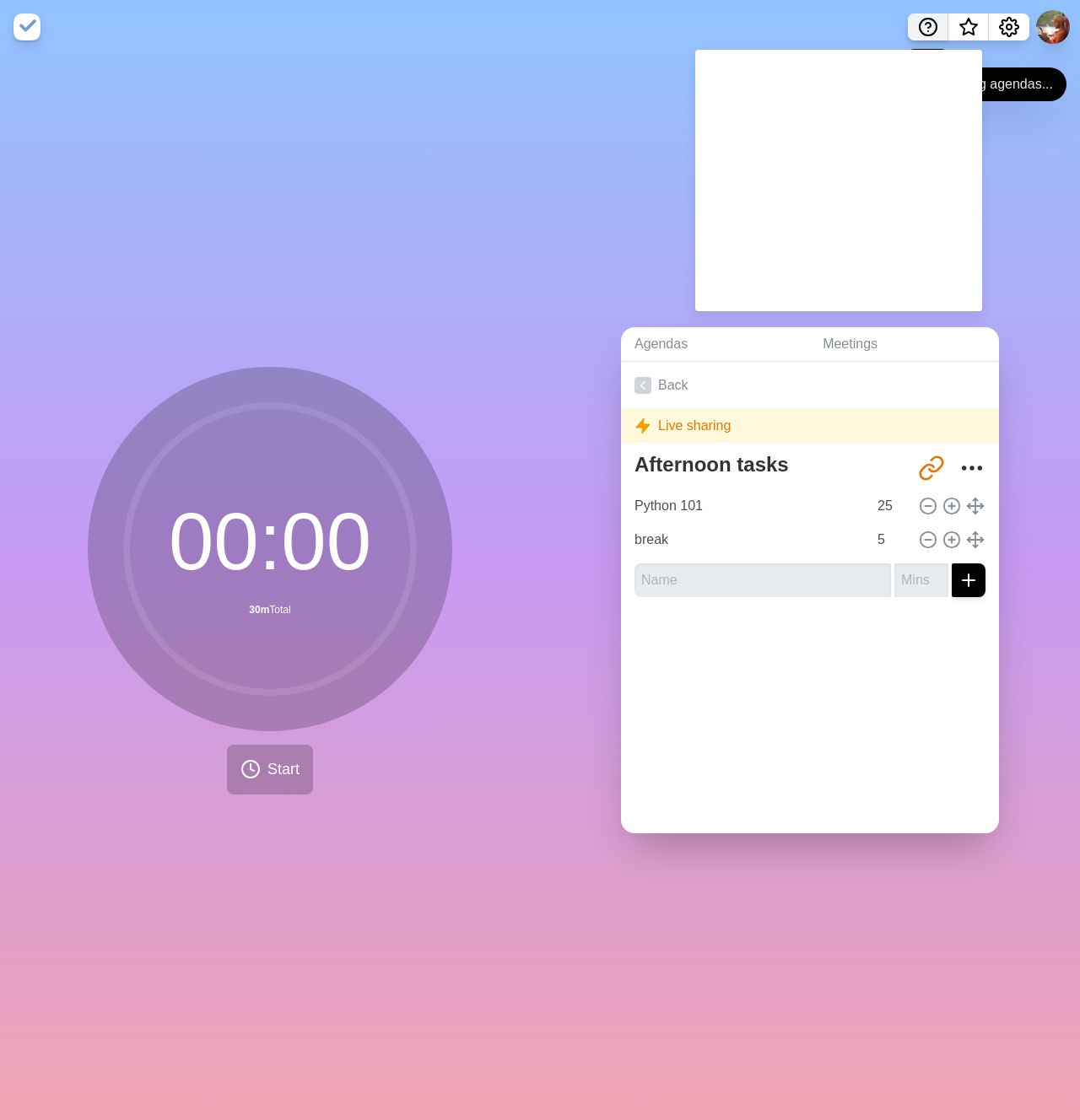
click at [926, 39] on nav at bounding box center [540, 26] width 1080 height 54
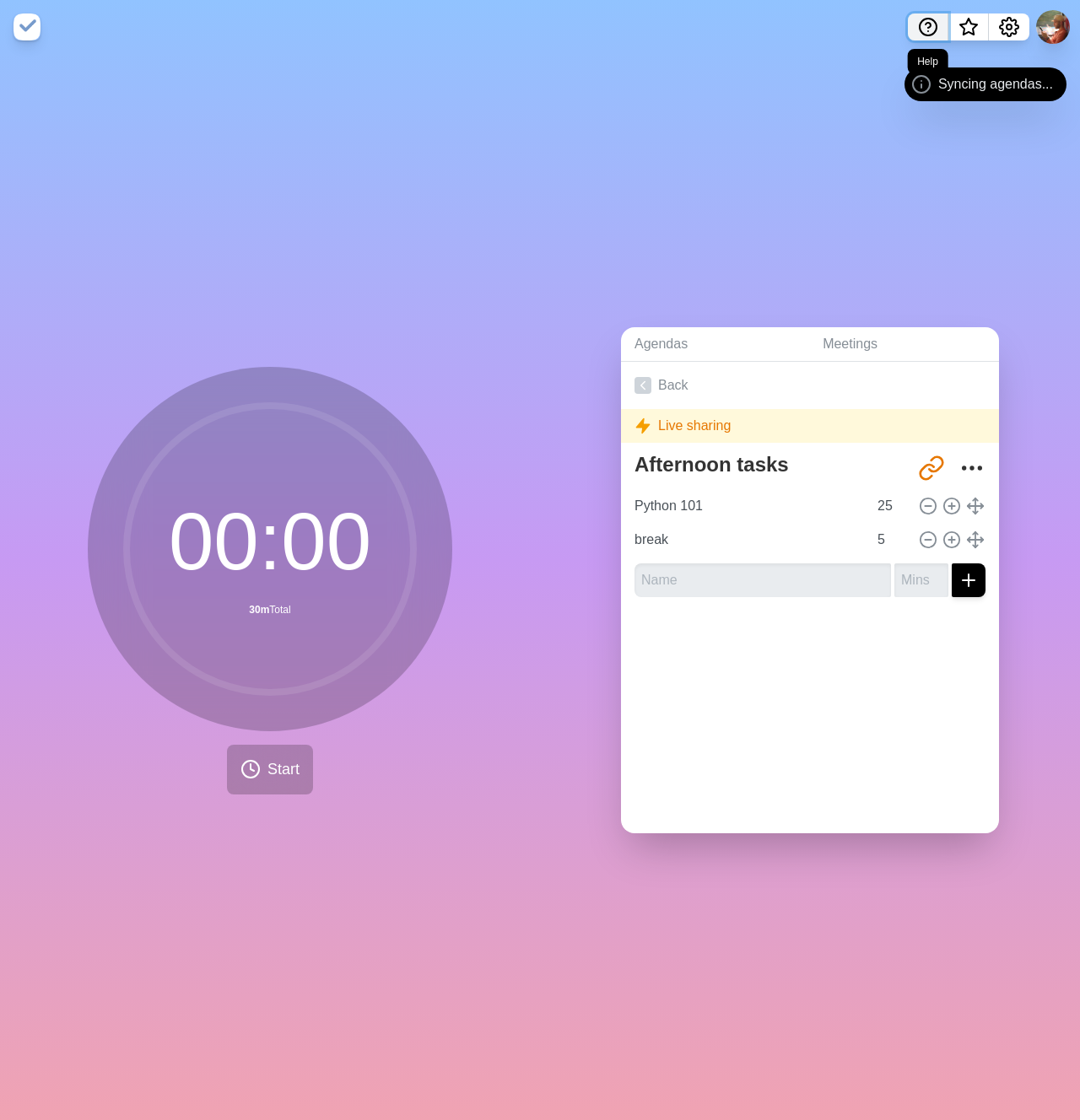
click at [924, 30] on icon "Help" at bounding box center [928, 27] width 20 height 20
click at [935, 87] on div "Syncing agendas..." at bounding box center [985, 85] width 162 height 34
click at [1048, 41] on button at bounding box center [1054, 27] width 36 height 36
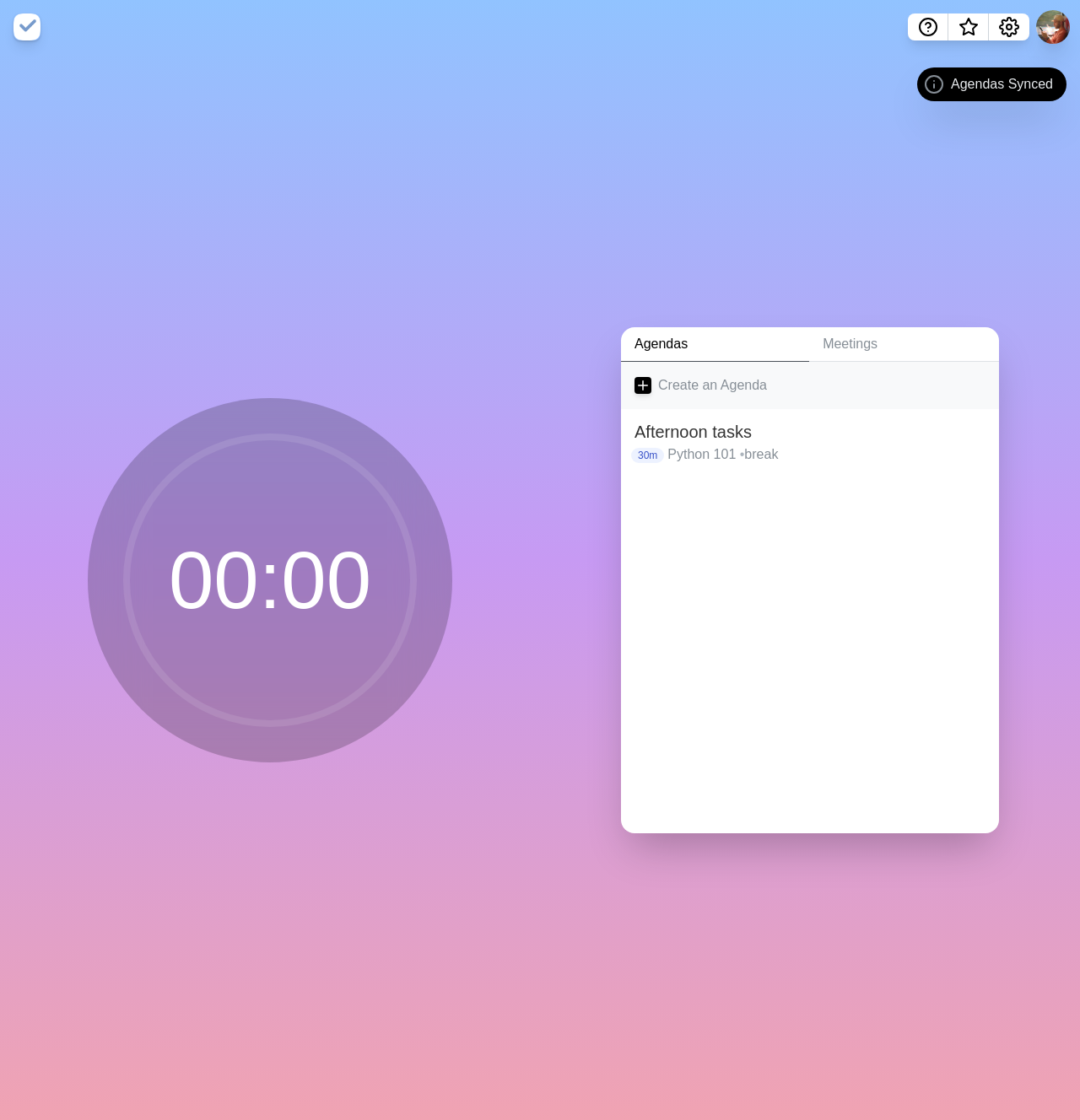
click at [645, 382] on link "Create an Agenda" at bounding box center [809, 385] width 378 height 47
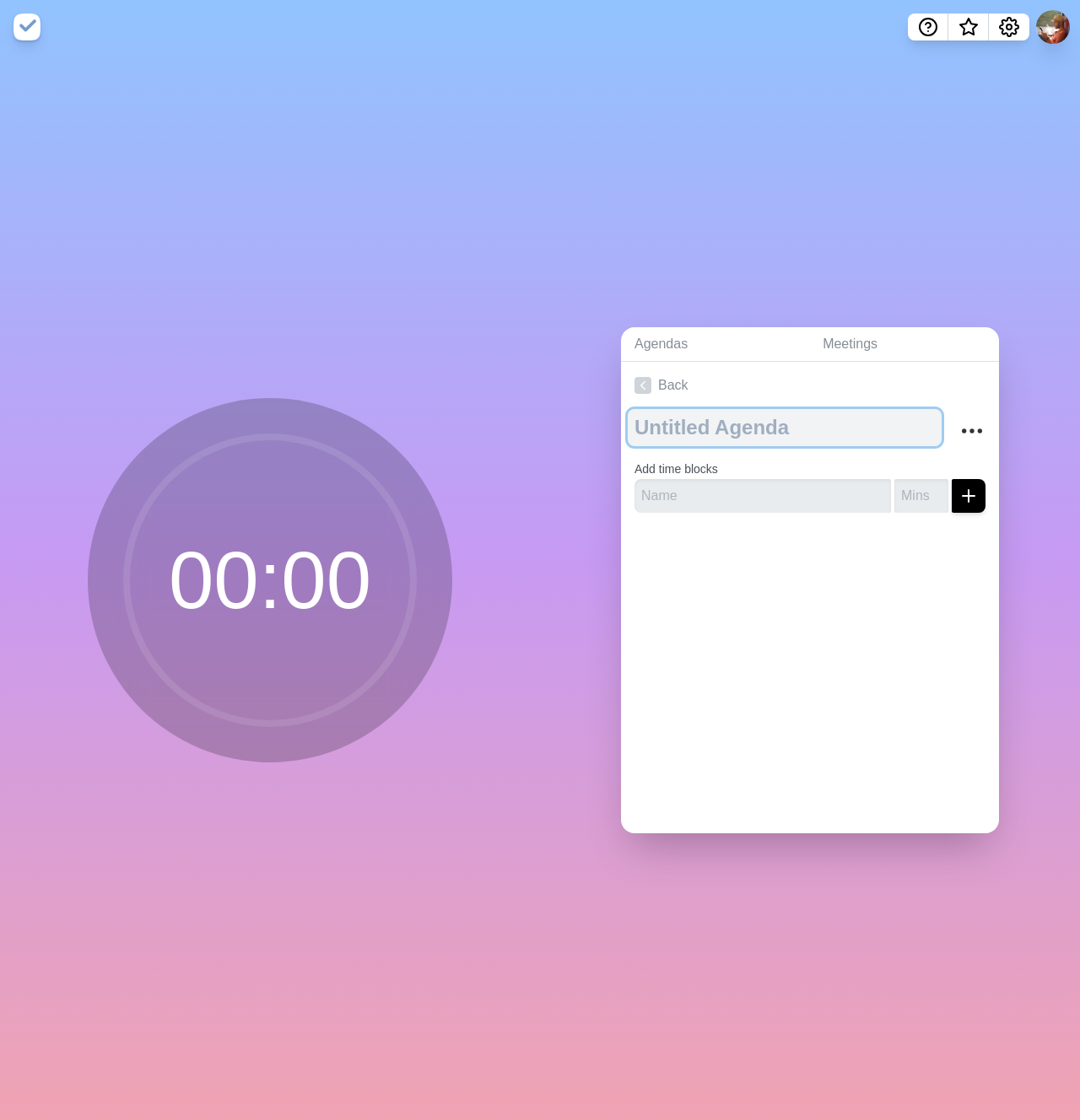
click at [650, 410] on textarea at bounding box center [785, 427] width 314 height 37
type textarea "Second try"
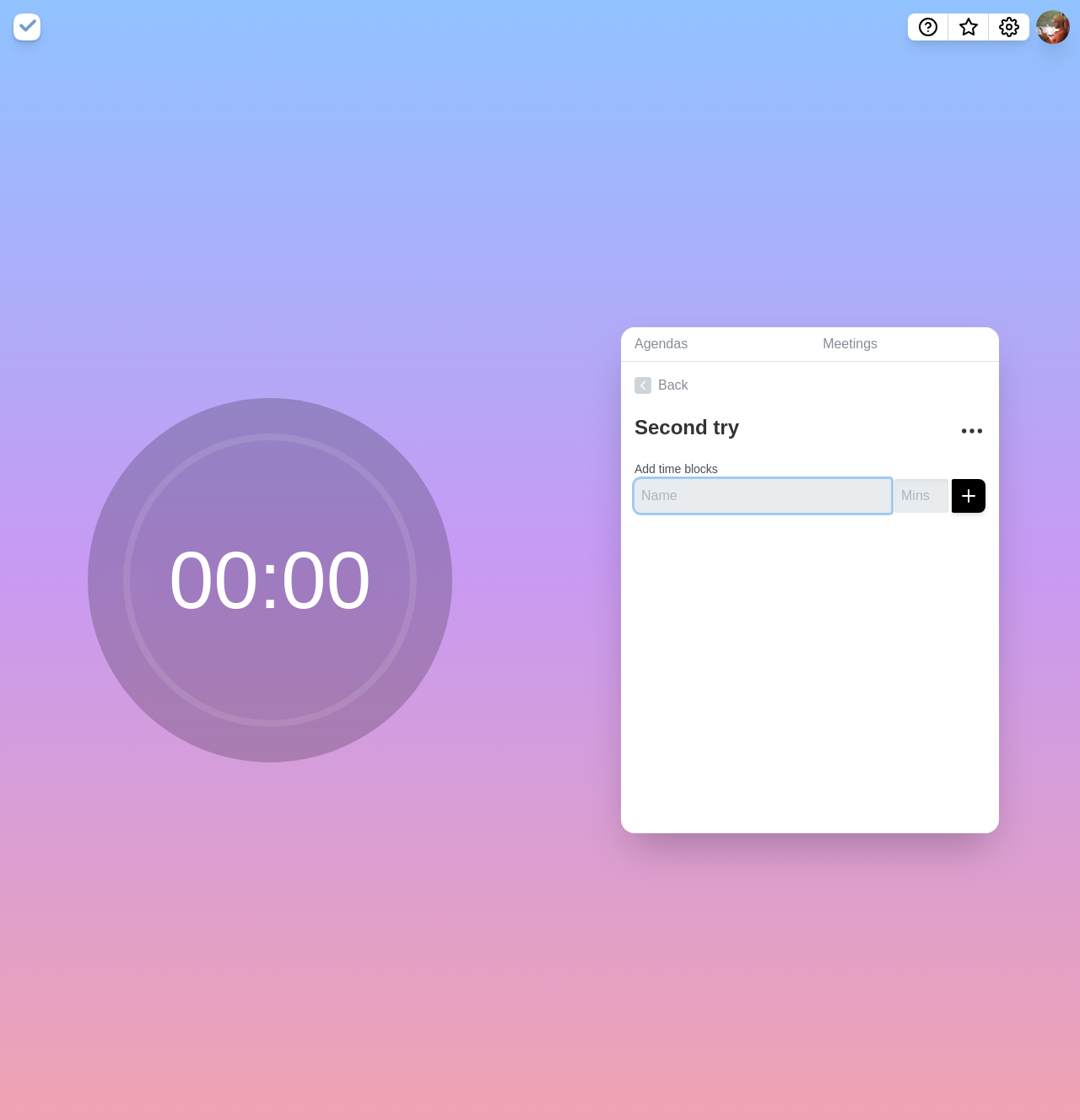
click at [749, 481] on input "text" at bounding box center [762, 496] width 256 height 34
type input "Python 101"
click at [895, 488] on input "number" at bounding box center [921, 496] width 54 height 34
type input "25"
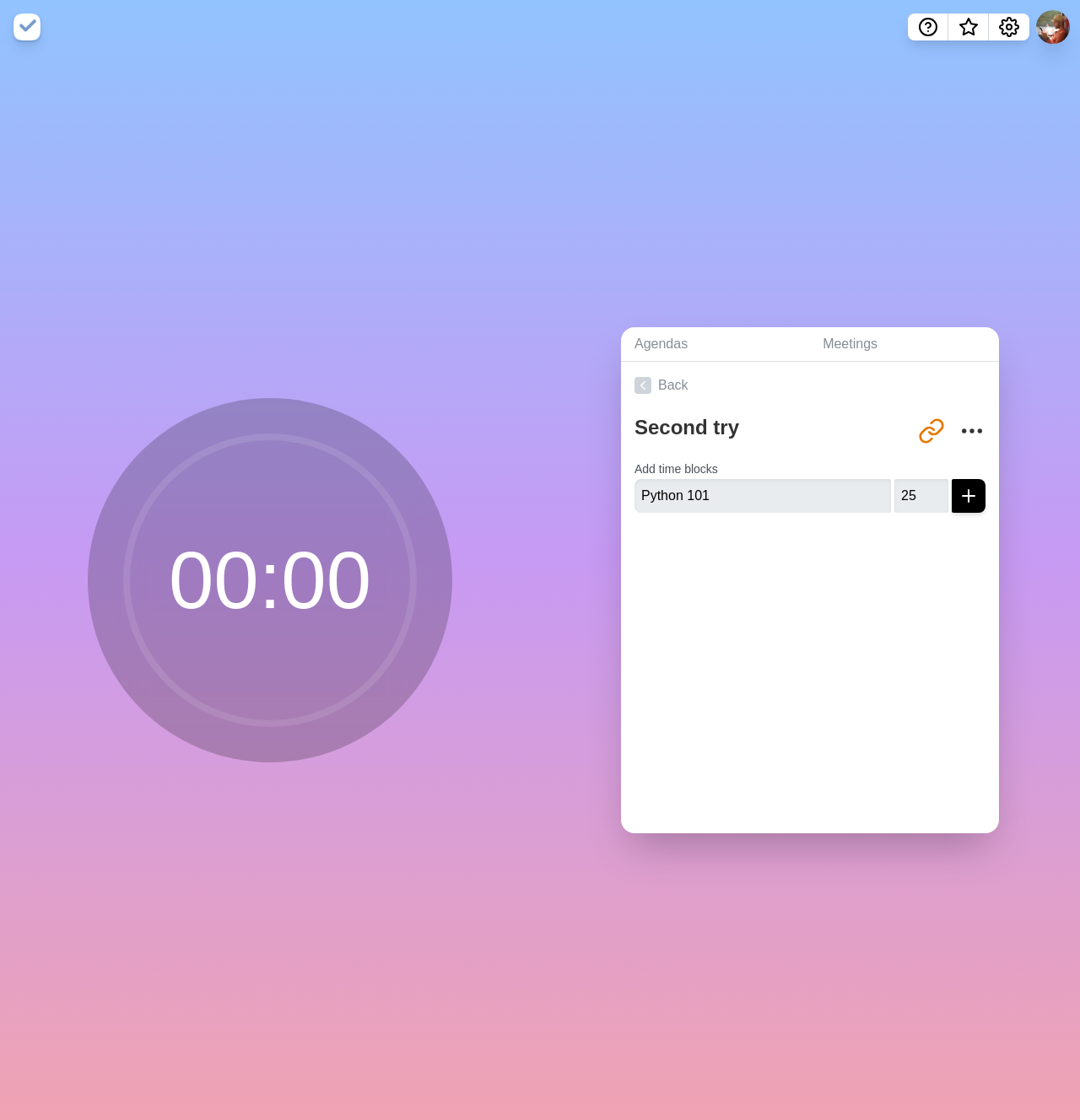
click at [969, 496] on div "Second try [URL][DOMAIN_NAME] Add time blocks Python 101 25" at bounding box center [809, 467] width 378 height 117
click at [959, 494] on icon "submit" at bounding box center [969, 496] width 20 height 20
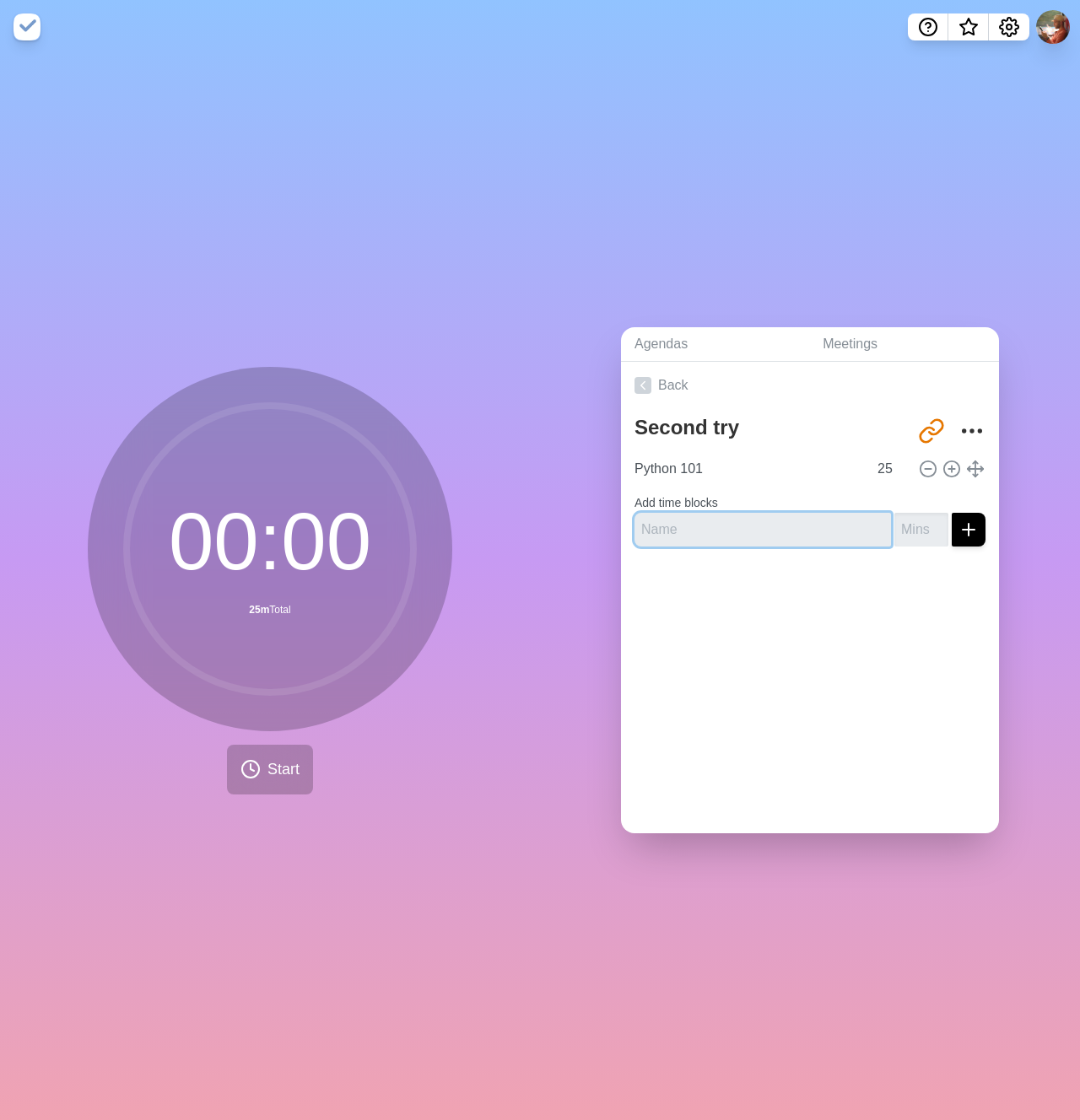
type input "5"
type input "break"
type input "5"
click at [963, 530] on line "submit" at bounding box center [969, 530] width 12 height 0
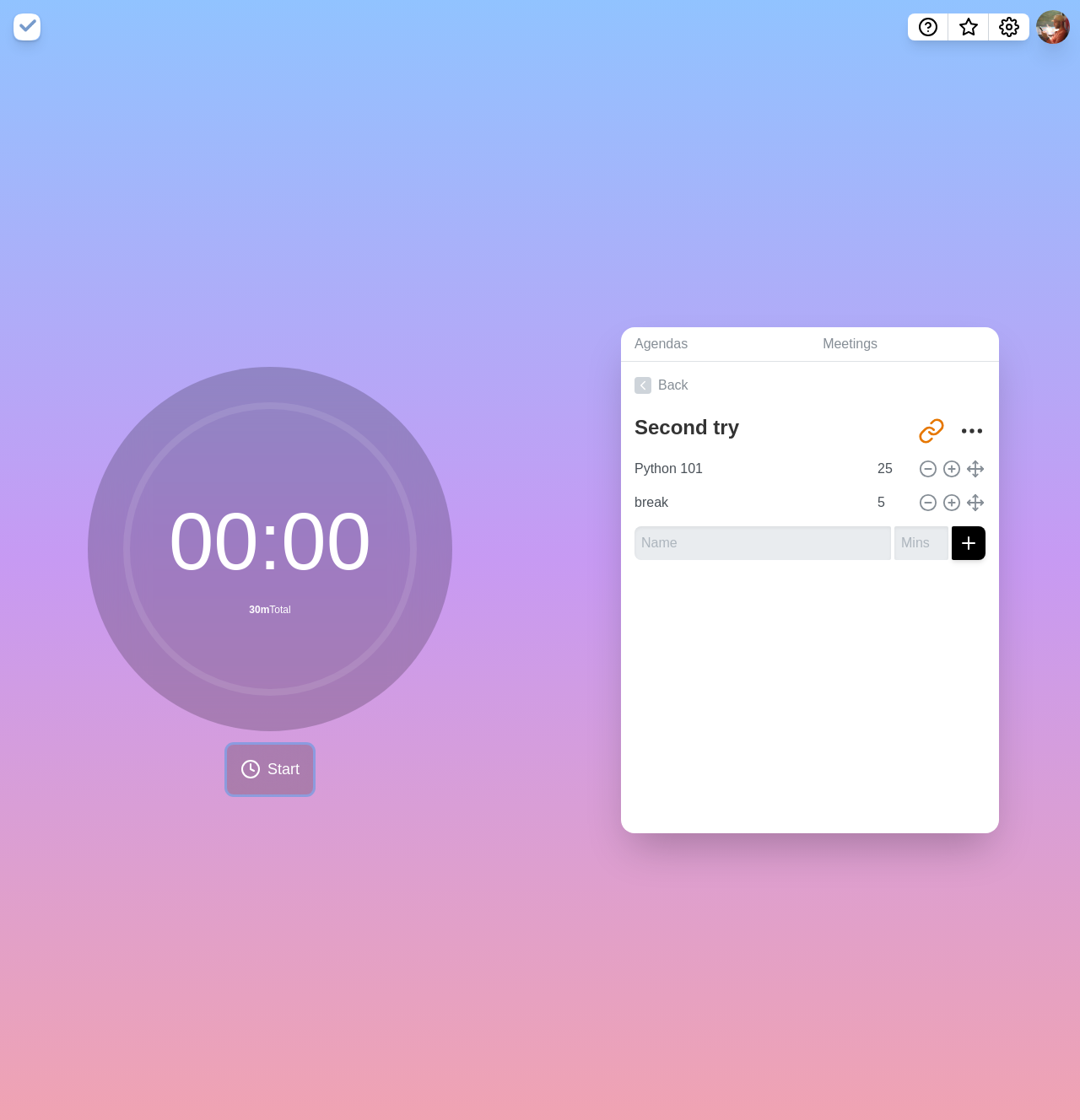
click at [281, 758] on span "Start" at bounding box center [283, 769] width 32 height 23
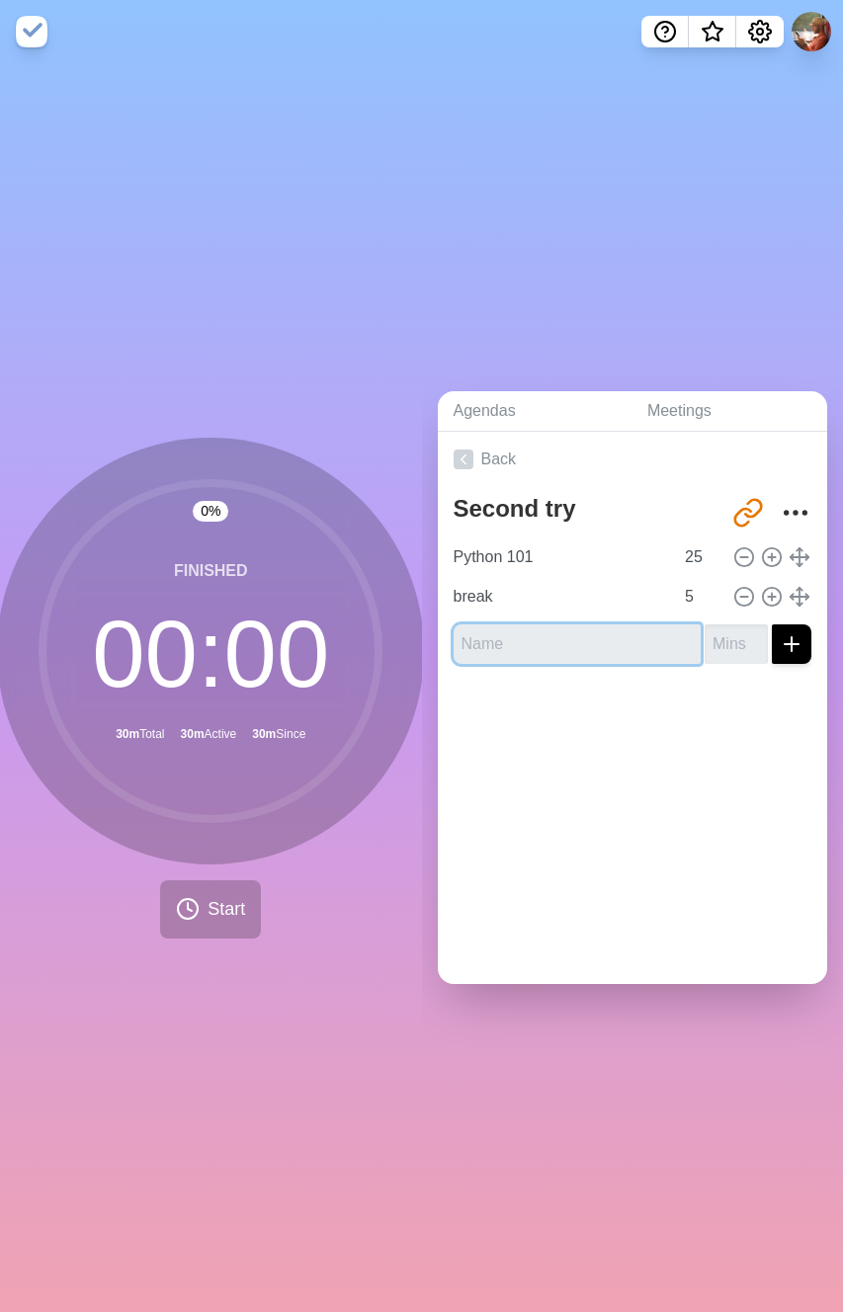
click at [478, 641] on input "text" at bounding box center [578, 645] width 248 height 40
type input "Work"
click at [705, 631] on input "number" at bounding box center [736, 645] width 63 height 40
type input "25"
click at [717, 769] on div "Back Second try [URL][DOMAIN_NAME] Python 101 25 break 5 Work 25" at bounding box center [633, 708] width 390 height 552
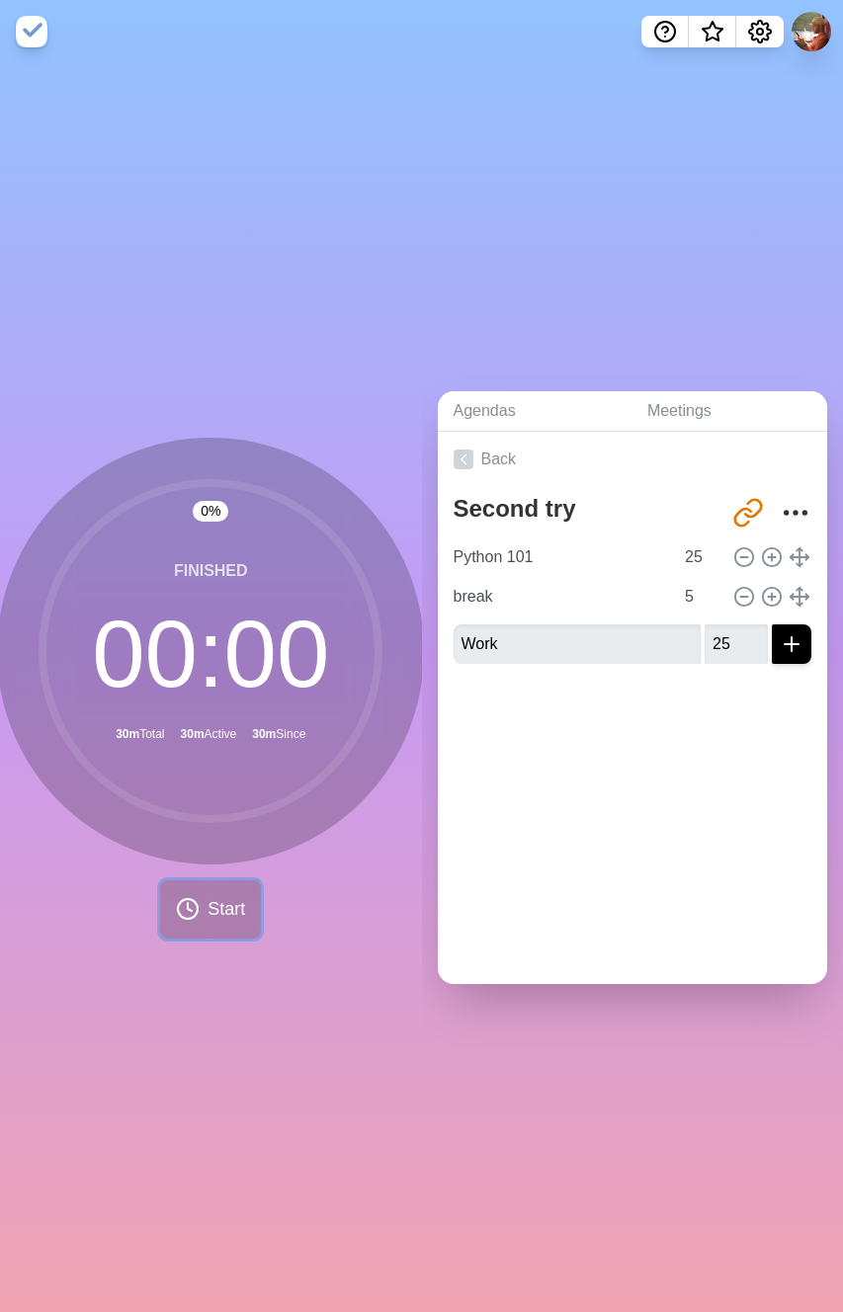
click at [213, 897] on span "Start" at bounding box center [227, 909] width 38 height 27
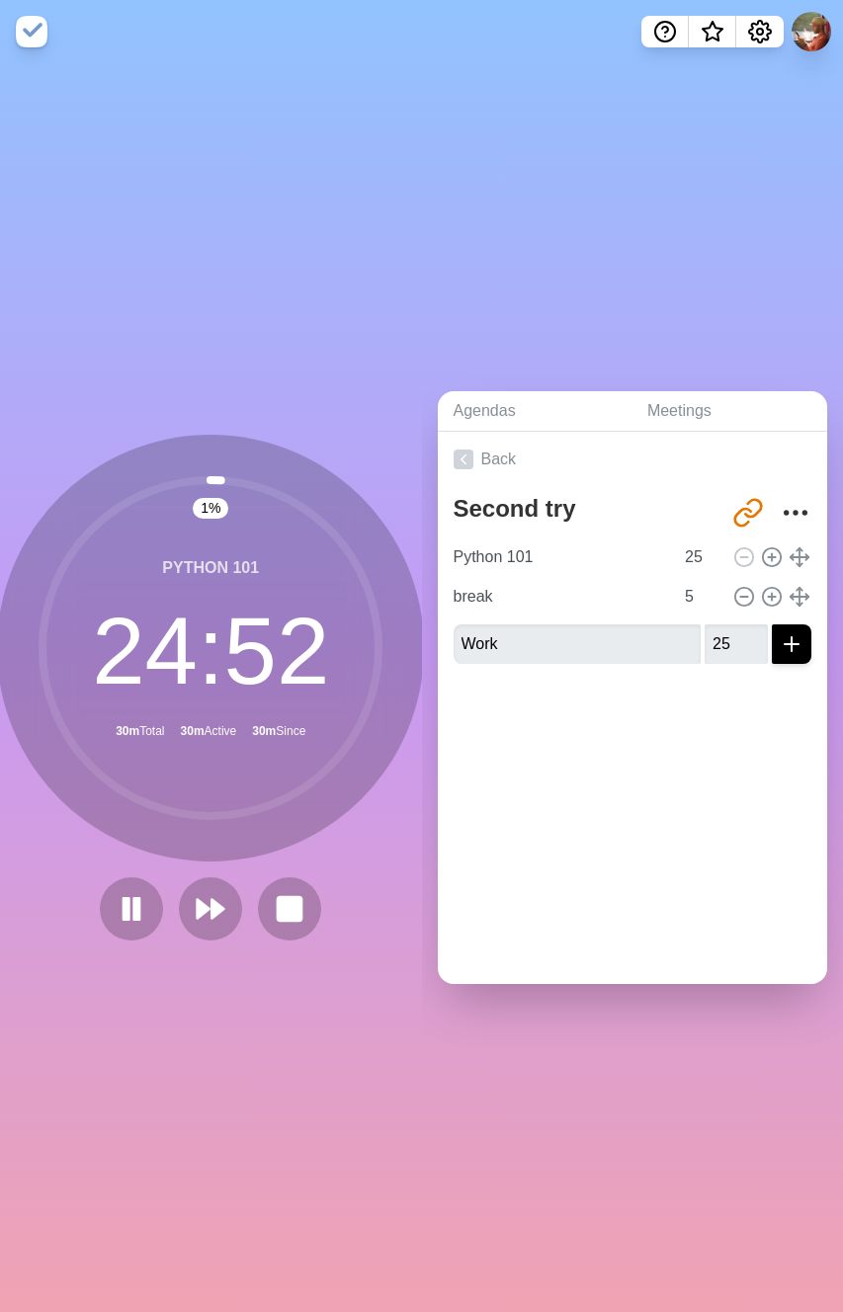
click at [680, 754] on div "Back Second try [URL][DOMAIN_NAME] Python 101 25 break 5 Work 25" at bounding box center [633, 708] width 390 height 552
click at [221, 905] on button at bounding box center [211, 909] width 66 height 66
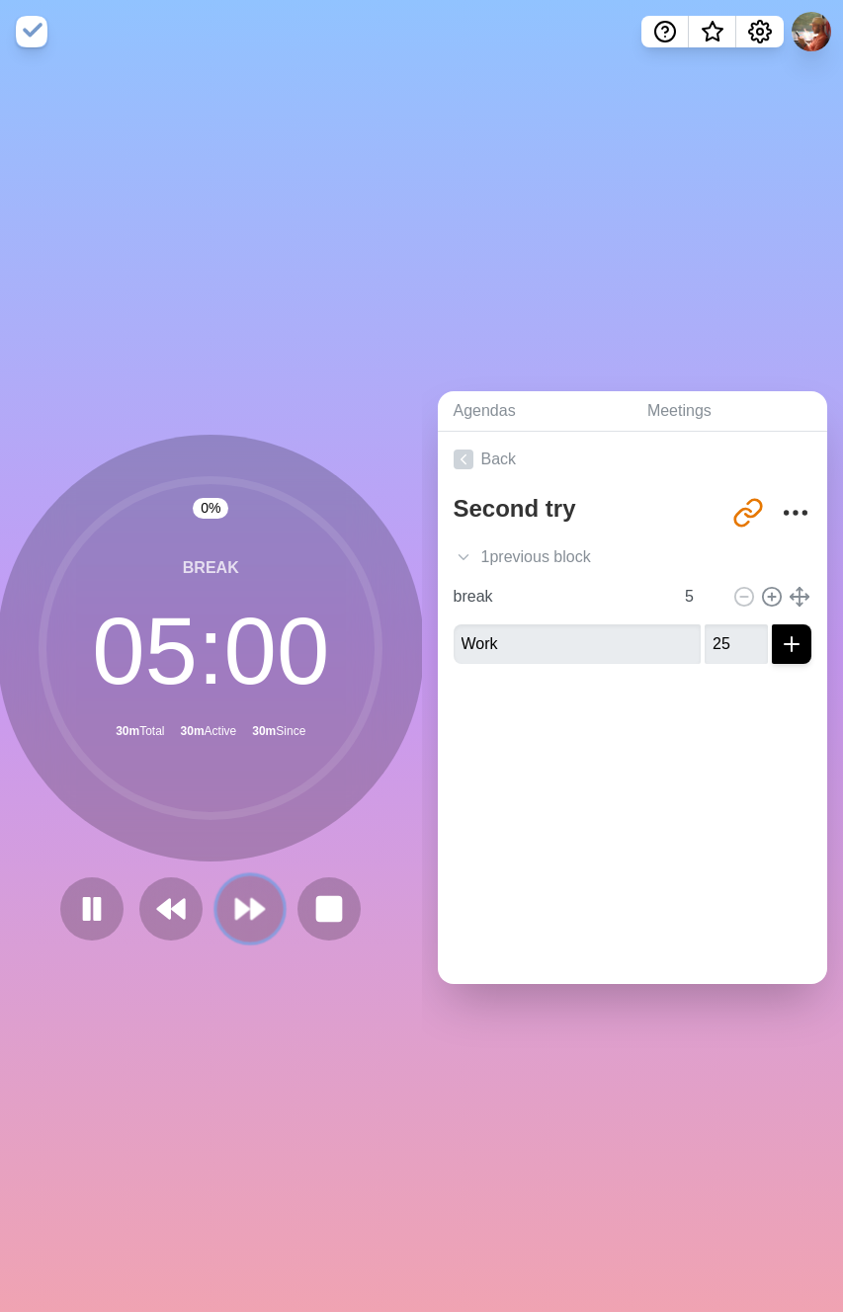
click at [252, 905] on polygon at bounding box center [258, 909] width 13 height 20
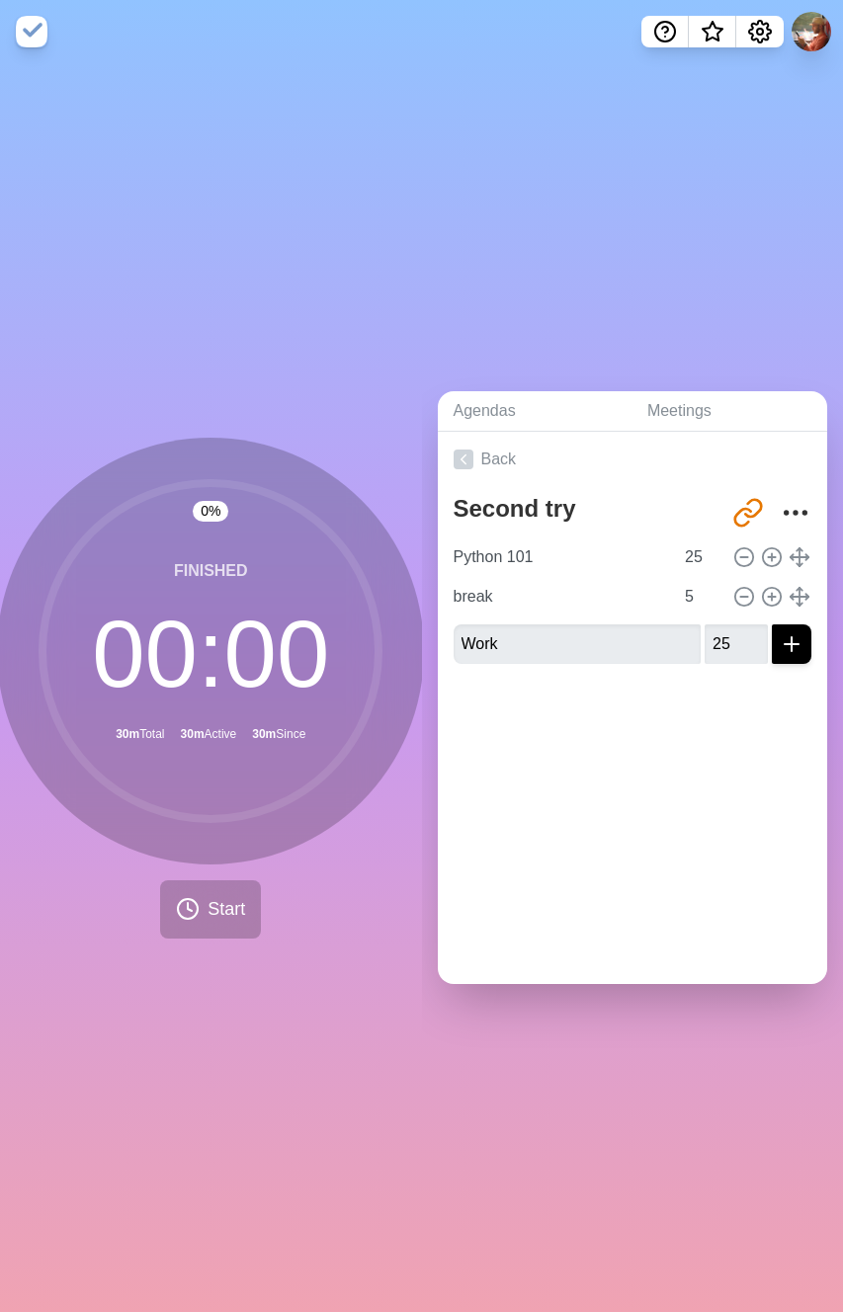
click at [559, 742] on div at bounding box center [633, 719] width 390 height 79
click at [529, 294] on div "Agendas Meetings Back Second try [URL][DOMAIN_NAME] Python 101 25 break 5 Work …" at bounding box center [633, 687] width 422 height 1249
click at [657, 416] on link "Meetings" at bounding box center [730, 411] width 196 height 41
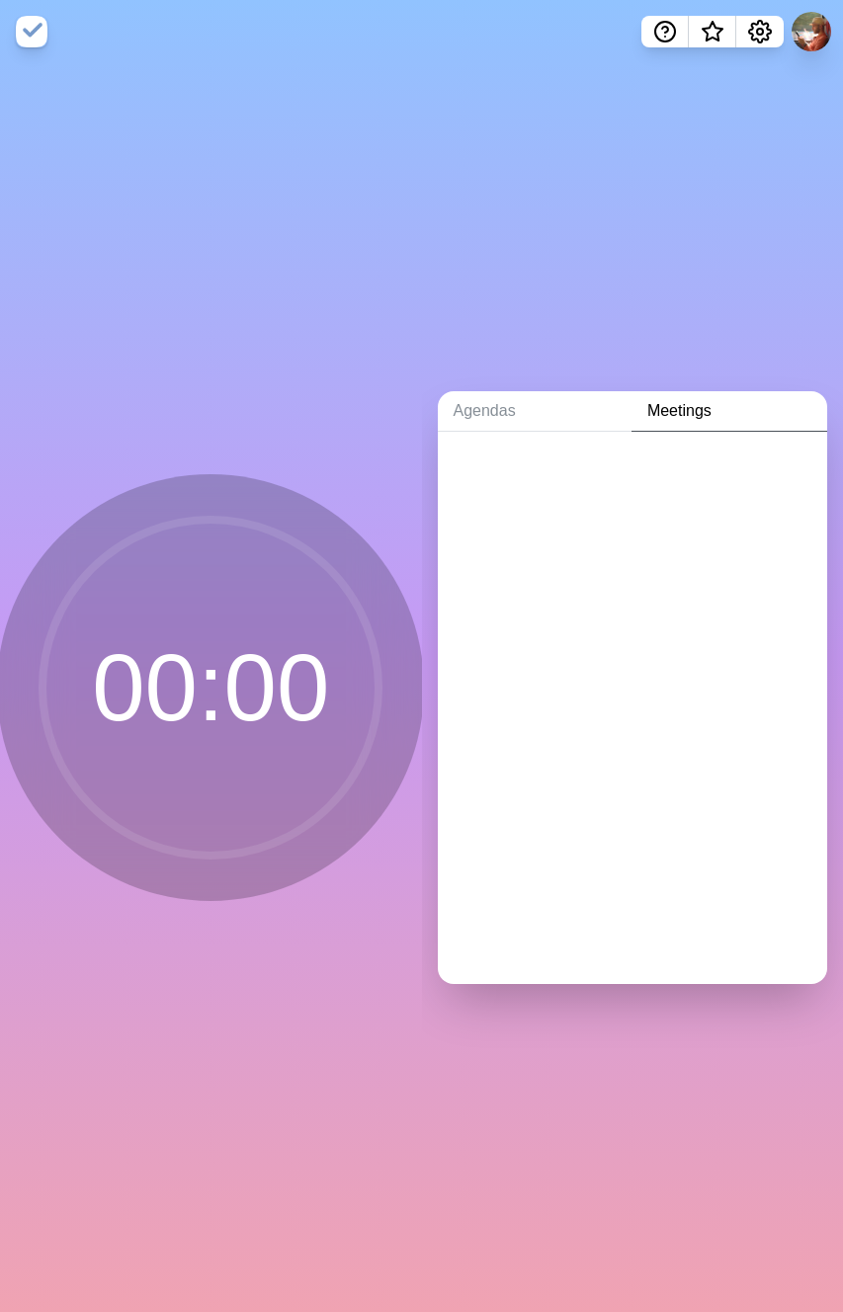
click at [609, 505] on div at bounding box center [633, 708] width 390 height 552
click at [539, 416] on link "Agendas" at bounding box center [535, 411] width 194 height 41
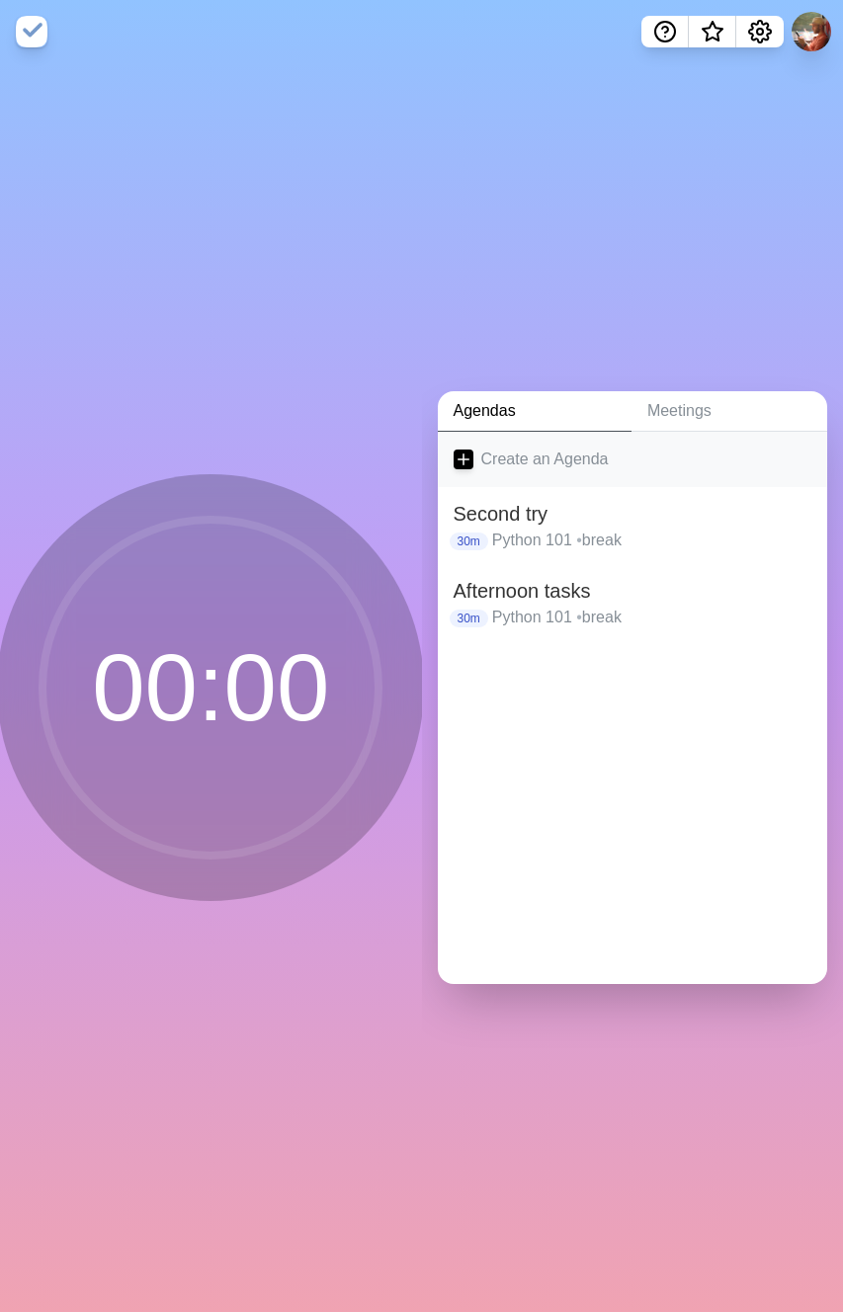
click at [464, 462] on icon at bounding box center [464, 460] width 20 height 20
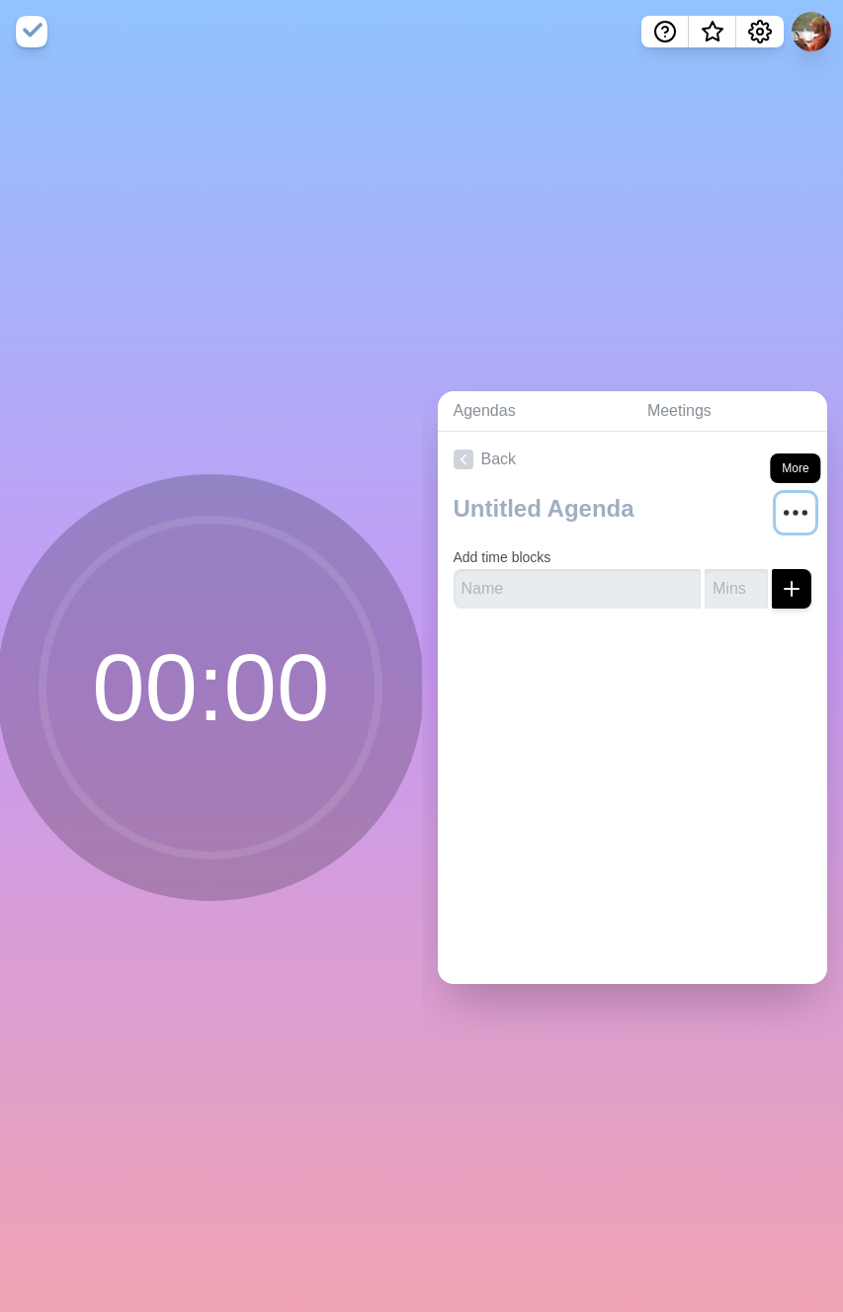
click at [780, 505] on icon "More" at bounding box center [796, 513] width 32 height 32
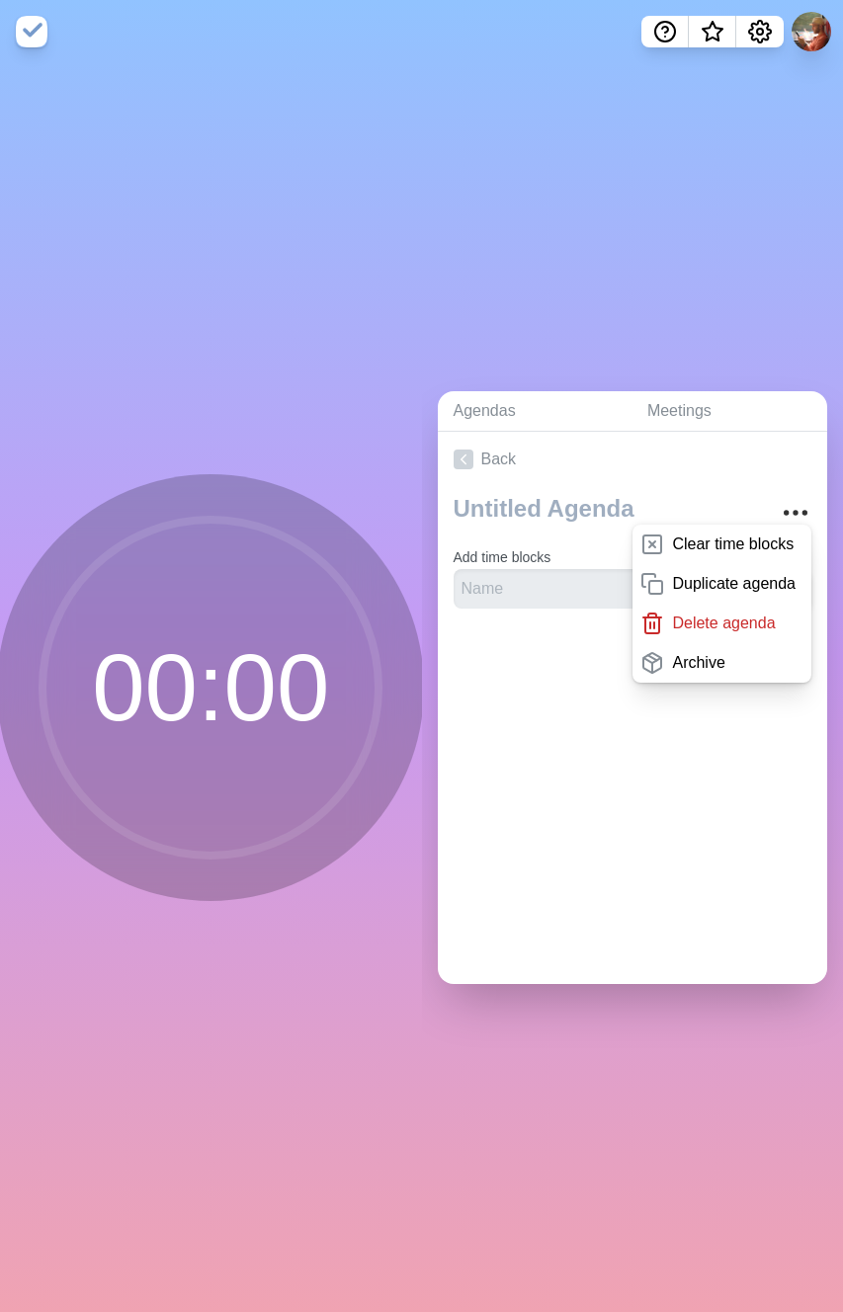
click at [676, 726] on div "Back Clear time blocks Duplicate agenda Delete agenda Archive Add time blocks" at bounding box center [633, 708] width 390 height 552
click at [519, 595] on input "text" at bounding box center [578, 589] width 248 height 40
type input "first"
type input "5"
click at [772, 569] on button "submit" at bounding box center [792, 589] width 40 height 40
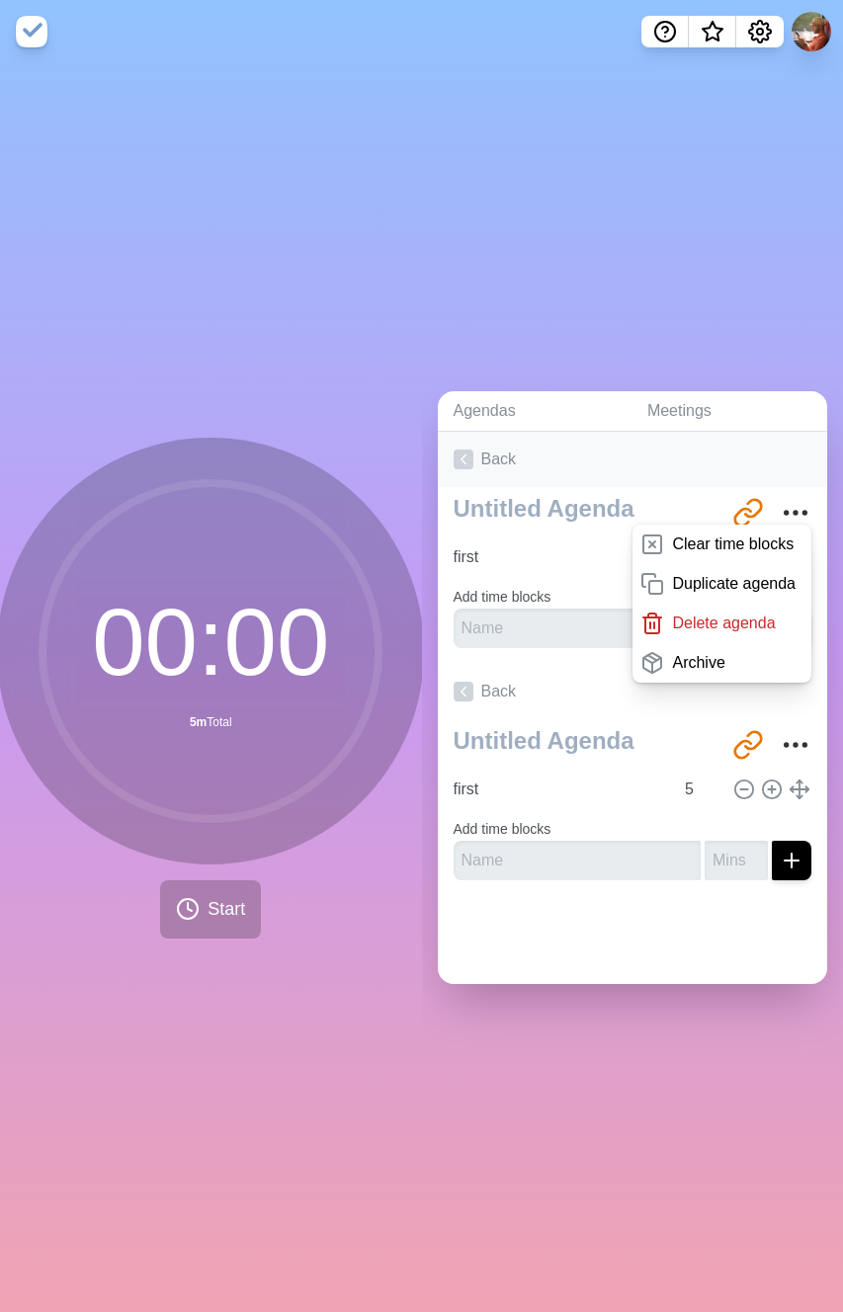
click at [709, 465] on link "Back" at bounding box center [633, 459] width 390 height 55
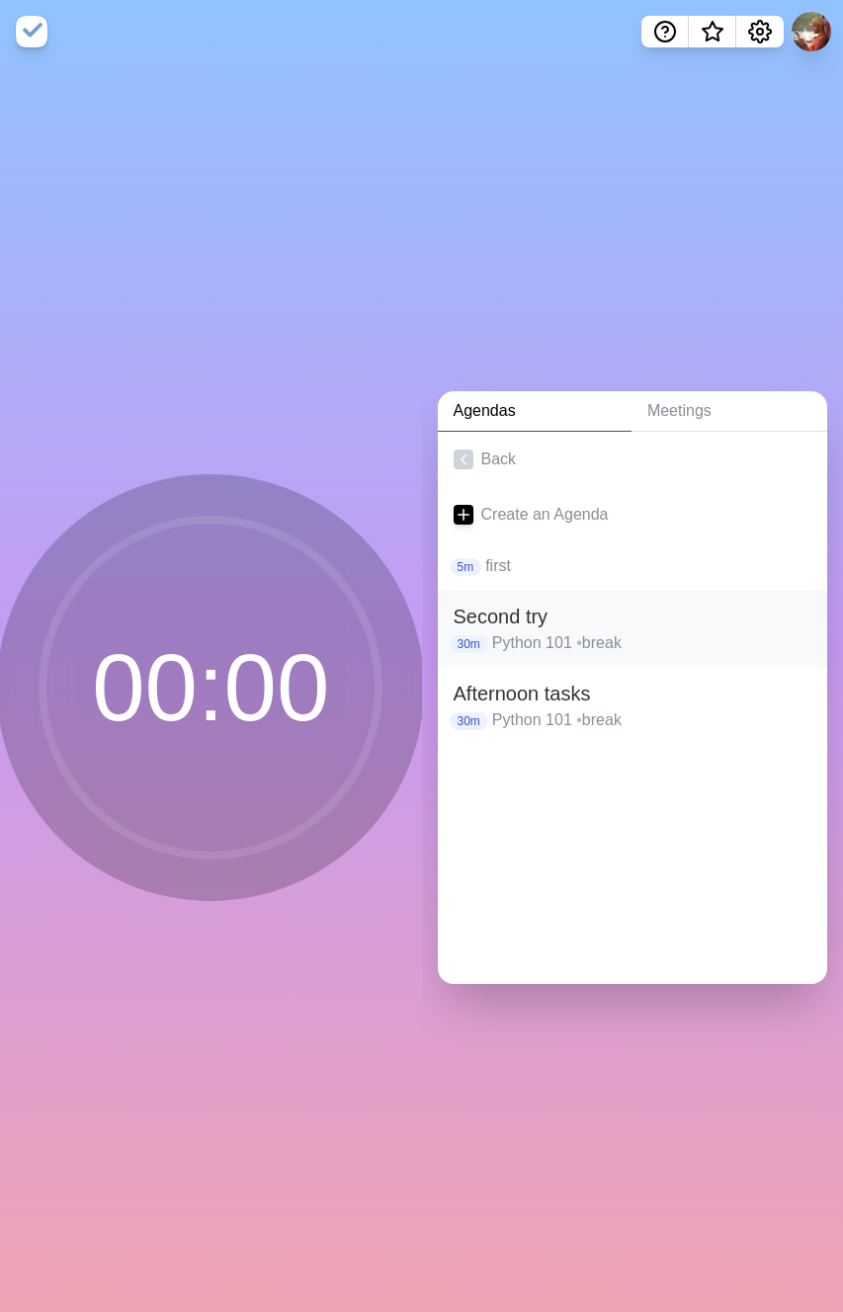
click at [530, 590] on div "Second try 30m Python 101 • break" at bounding box center [633, 628] width 390 height 77
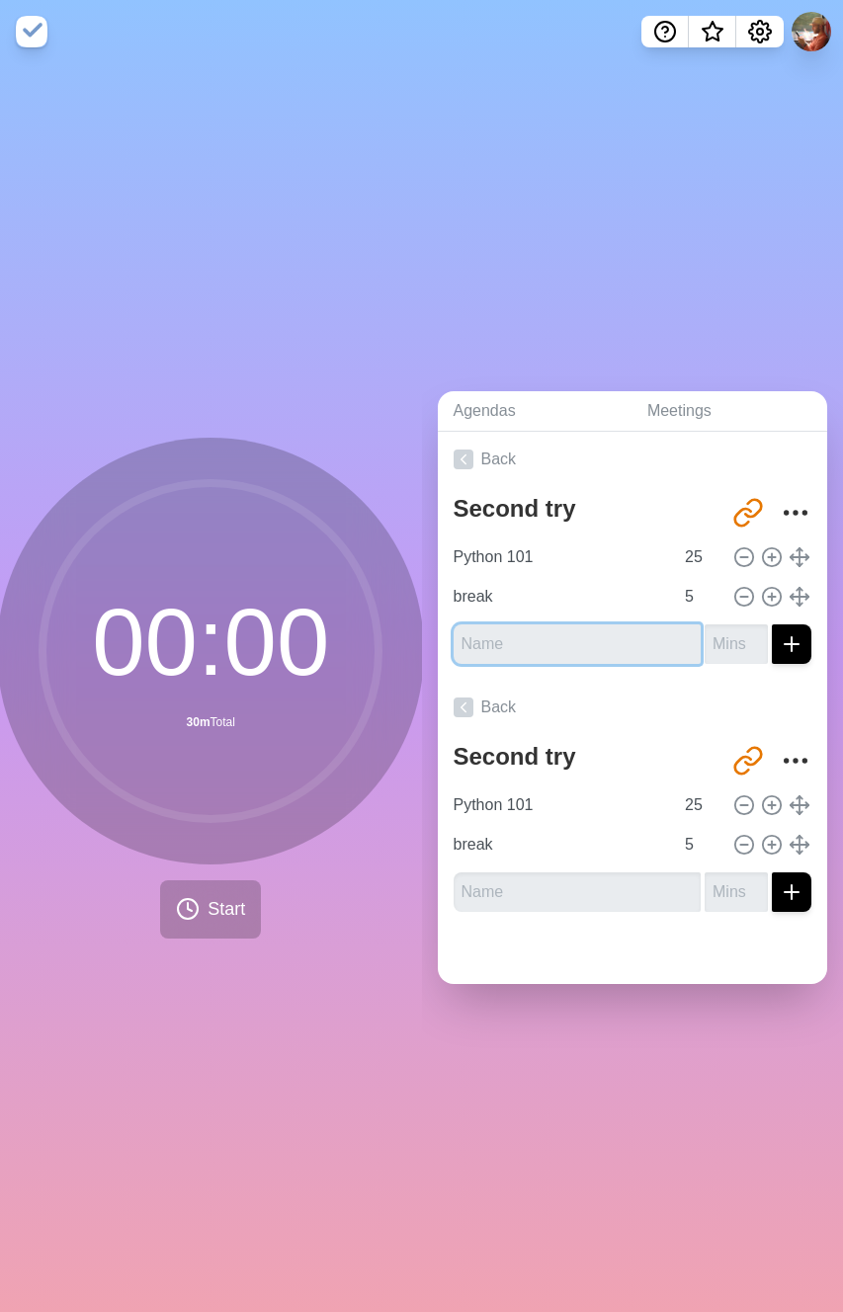
click at [560, 638] on input "text" at bounding box center [578, 645] width 248 height 40
type input "Benefits"
click at [785, 637] on div "Second try [URL][DOMAIN_NAME] Python 101 25 break 5 Benefits" at bounding box center [633, 583] width 390 height 193
click at [716, 637] on input "number" at bounding box center [736, 645] width 63 height 40
type input "4"
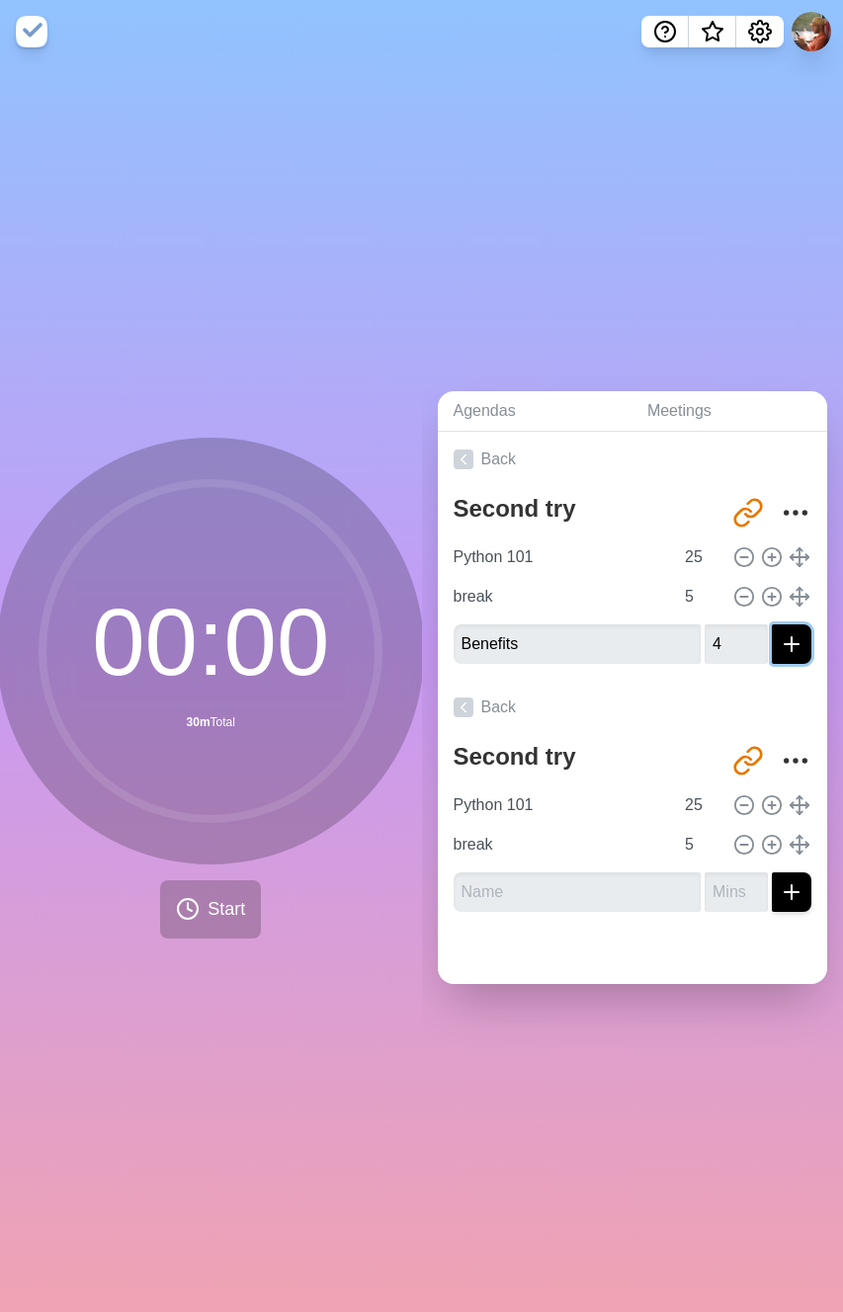
click at [792, 640] on line "submit" at bounding box center [792, 644] width 0 height 14
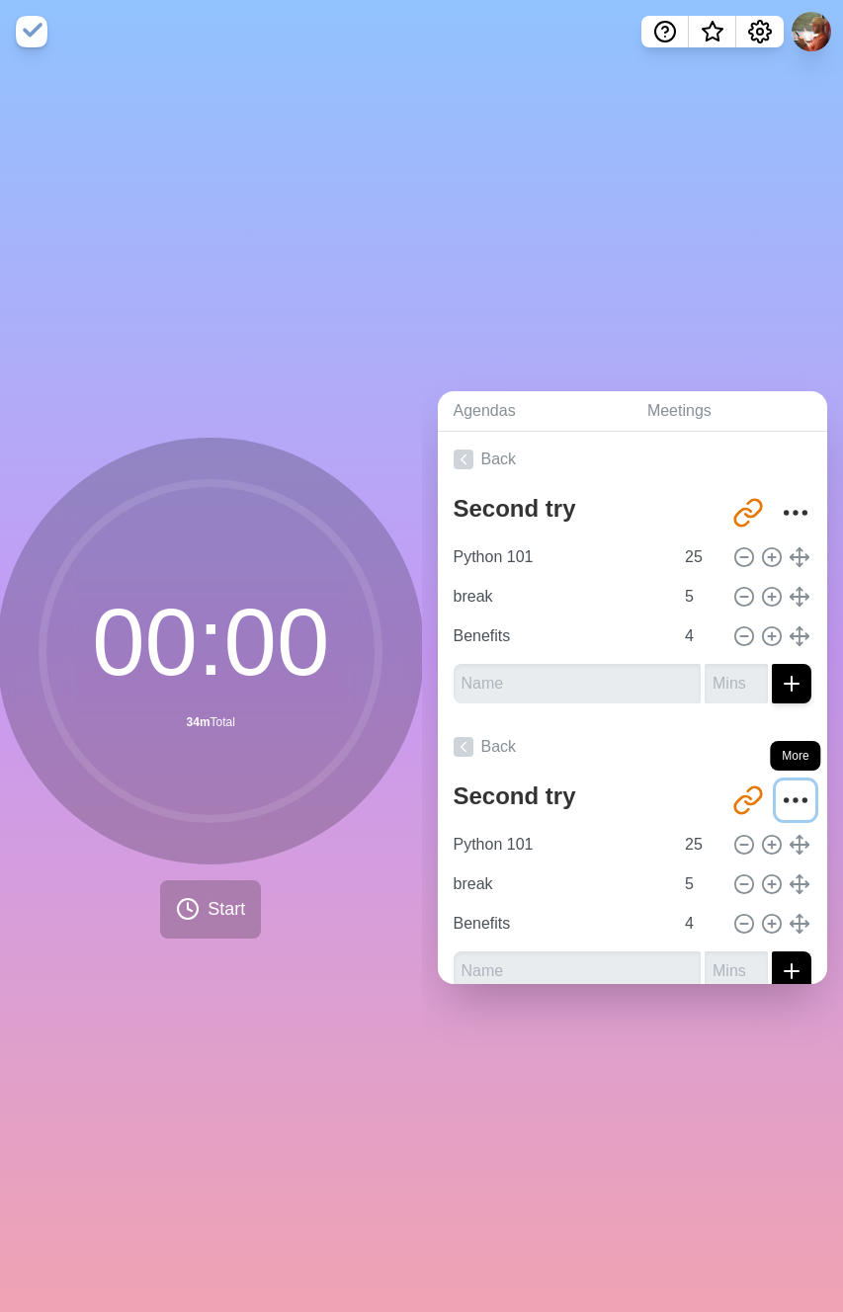
click at [780, 792] on icon "More" at bounding box center [796, 801] width 32 height 32
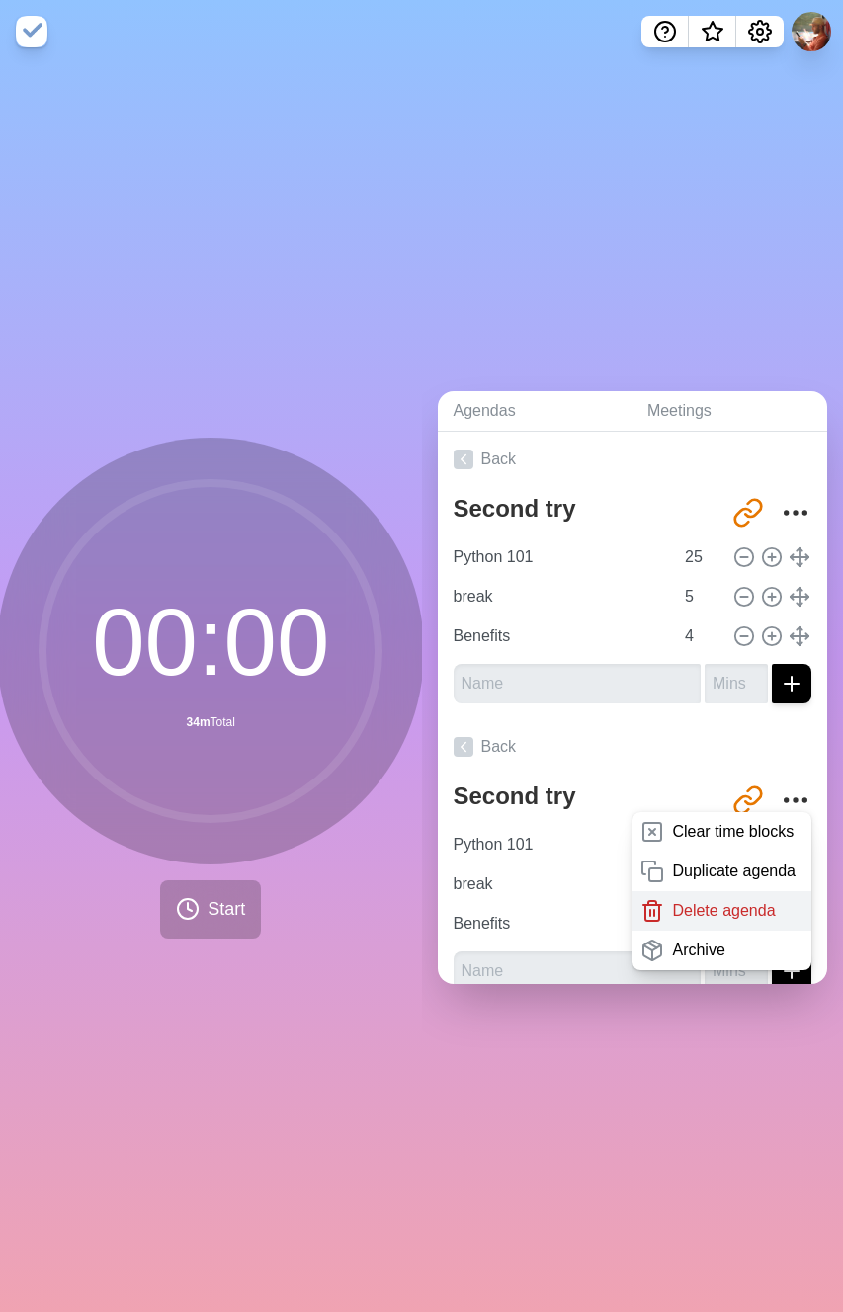
click at [693, 899] on p "Delete agenda" at bounding box center [723, 911] width 103 height 24
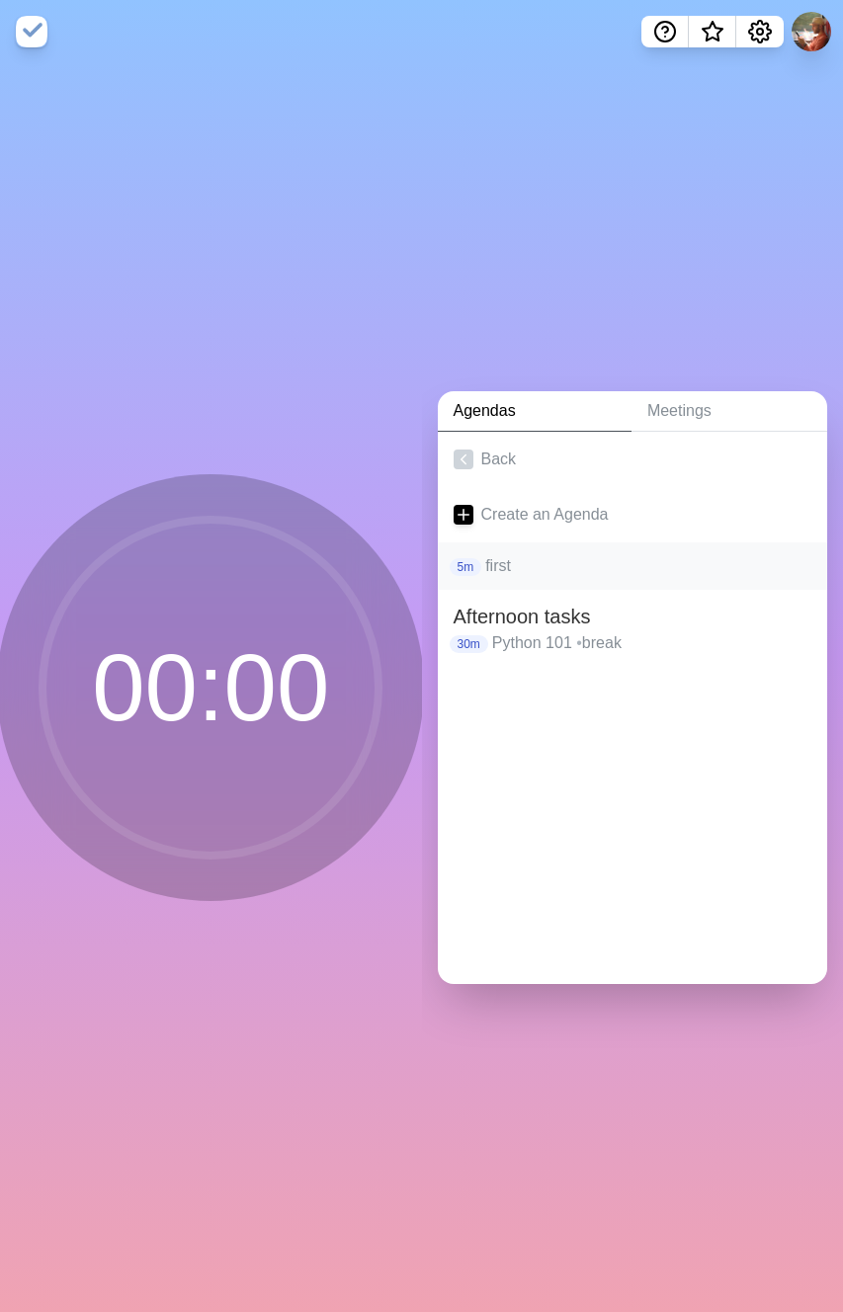
click at [521, 578] on div "5m first" at bounding box center [633, 566] width 390 height 47
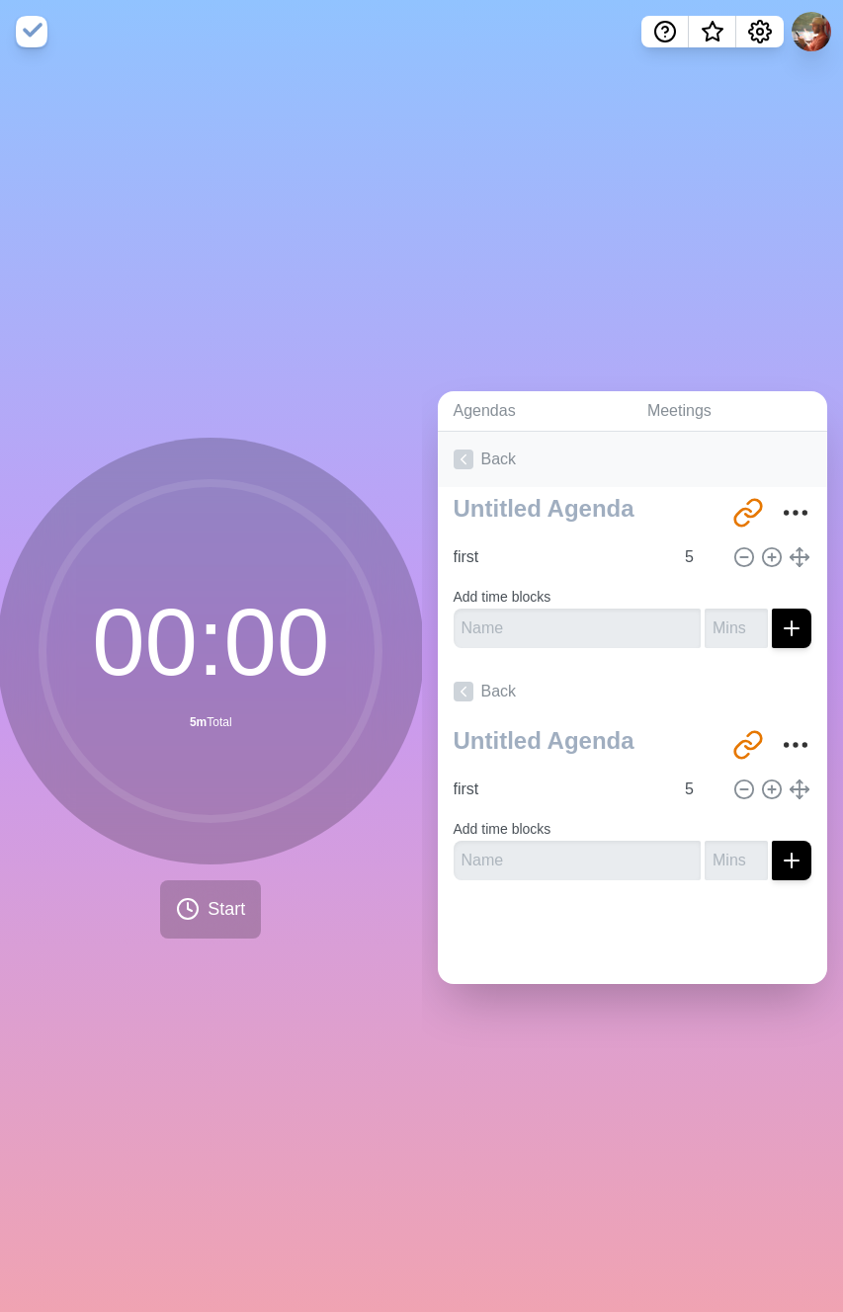
click at [498, 454] on link "Back" at bounding box center [633, 459] width 390 height 55
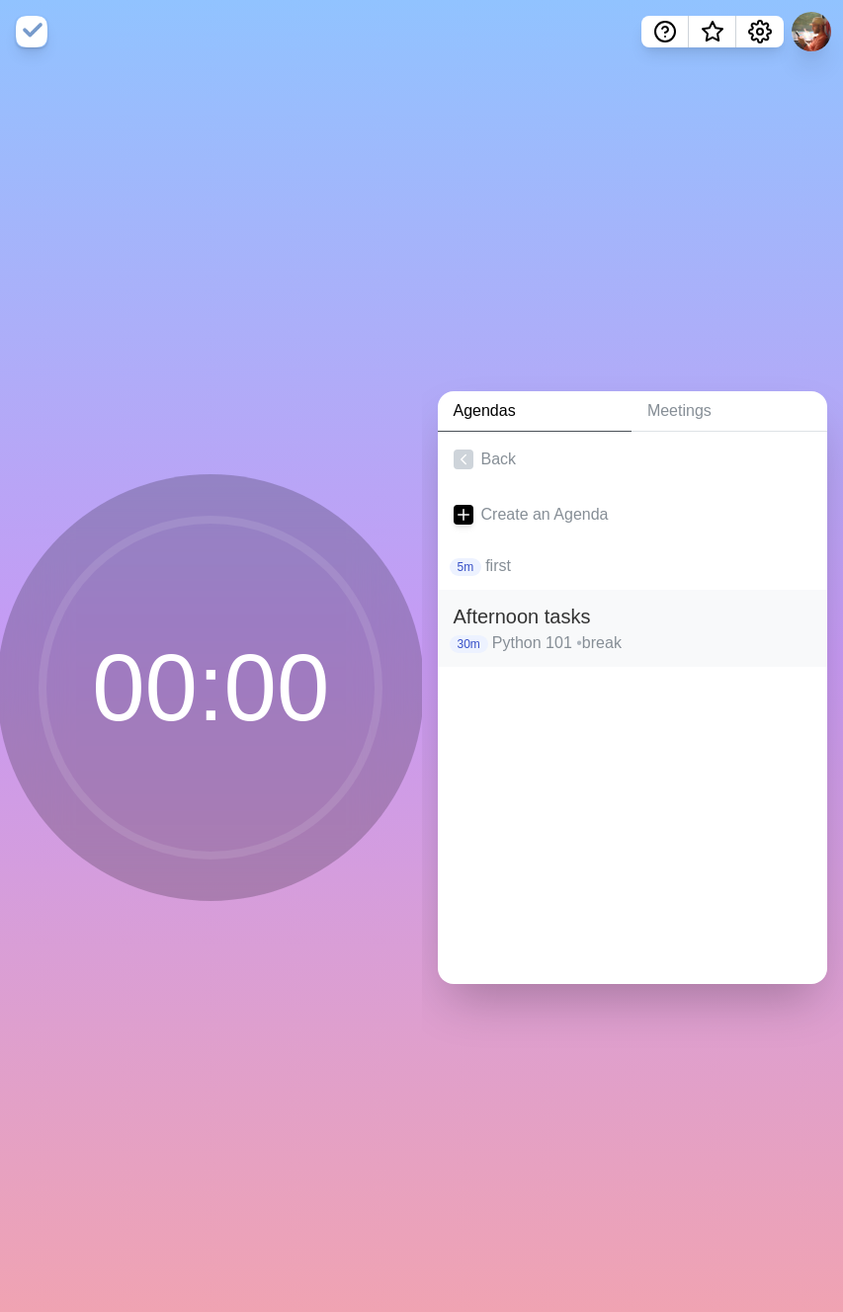
click at [535, 605] on h2 "Afternoon tasks" at bounding box center [633, 617] width 359 height 30
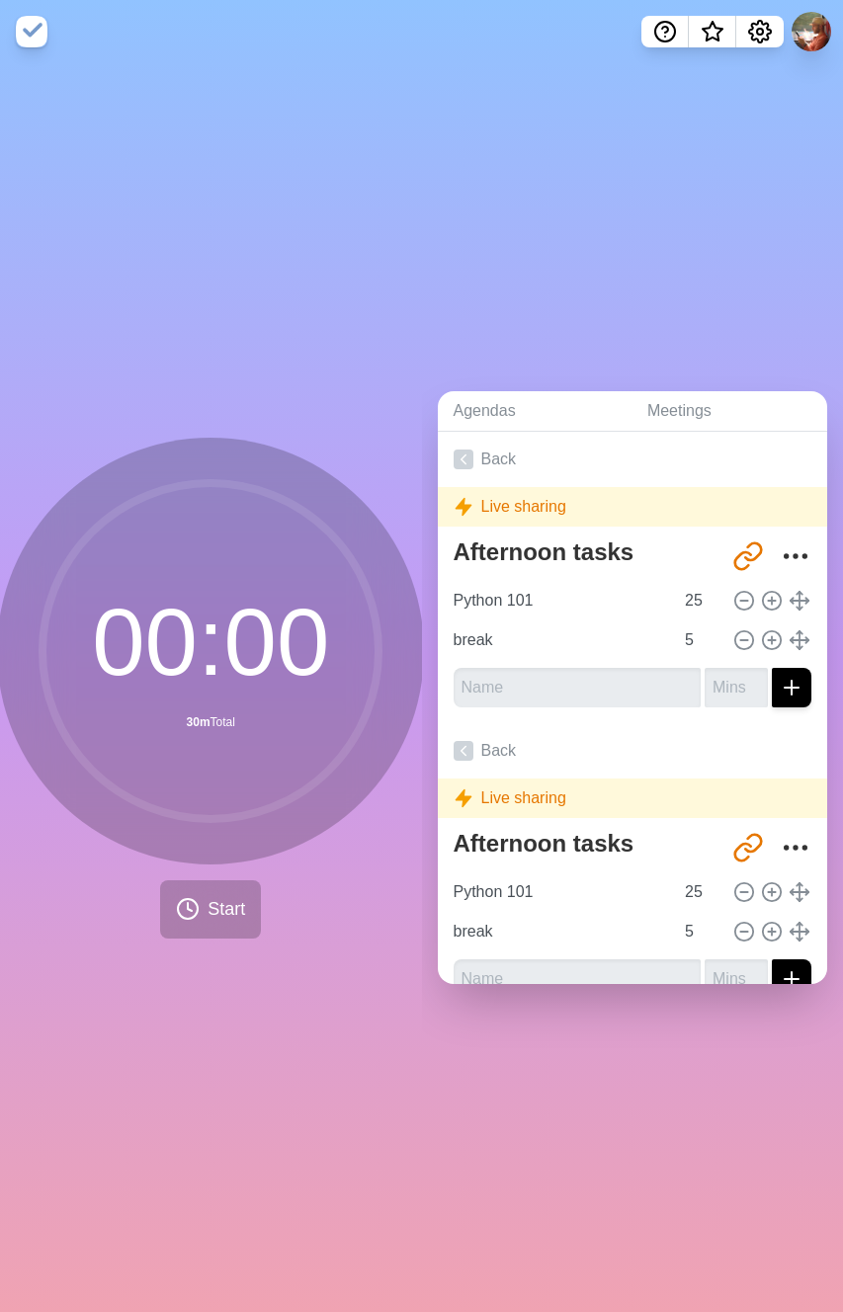
scroll to position [29, 0]
